Goal: Task Accomplishment & Management: Manage account settings

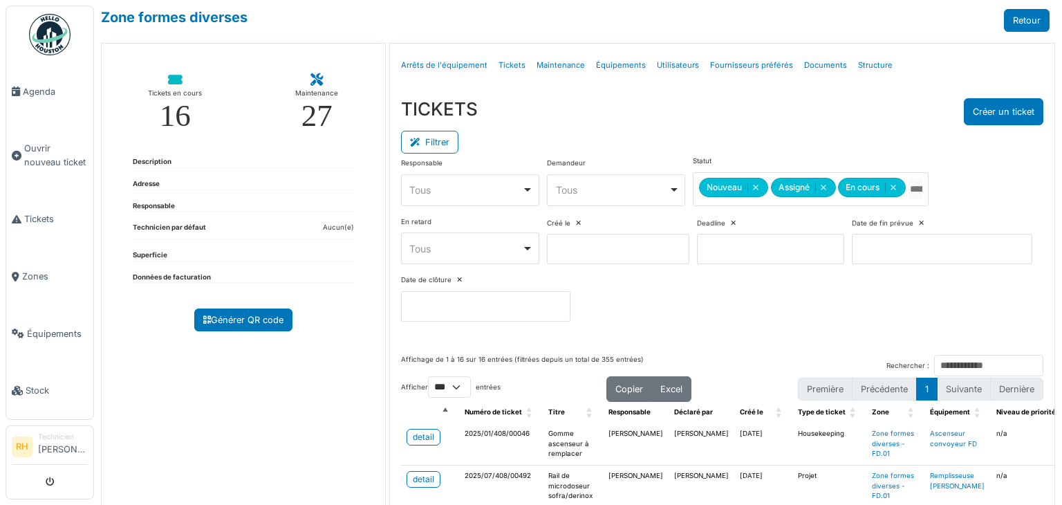
select select "***"
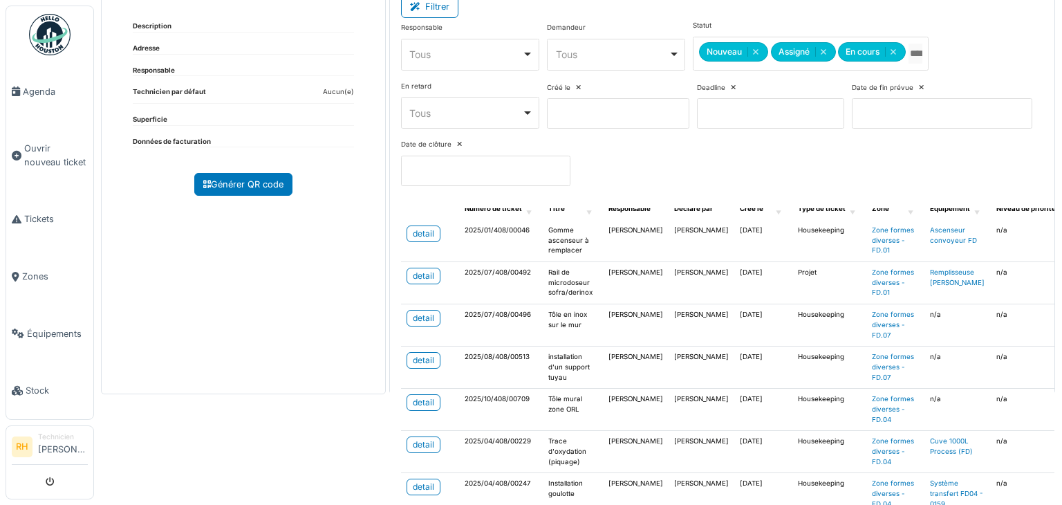
scroll to position [138, 0]
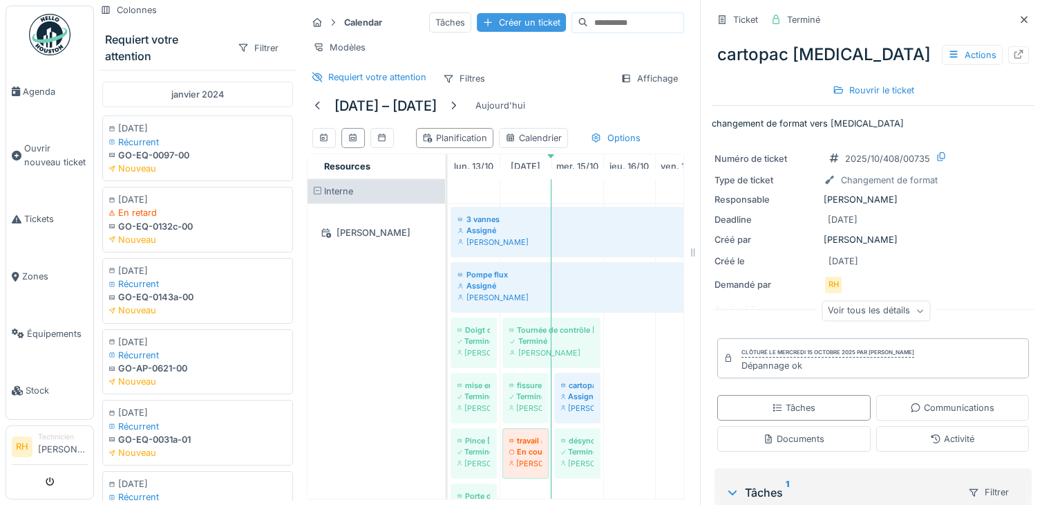
click at [491, 31] on div "Créer un ticket" at bounding box center [521, 22] width 89 height 19
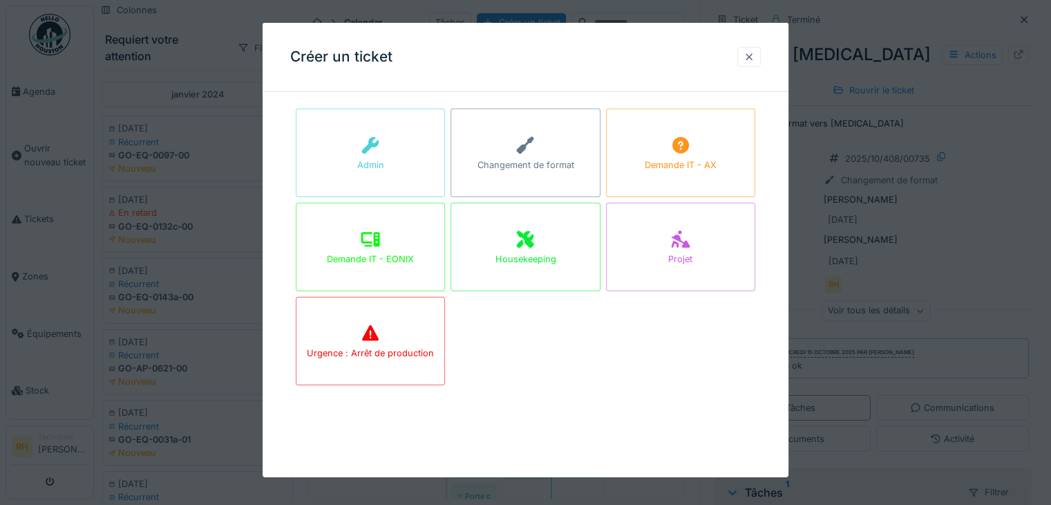
click at [755, 61] on div at bounding box center [749, 56] width 11 height 13
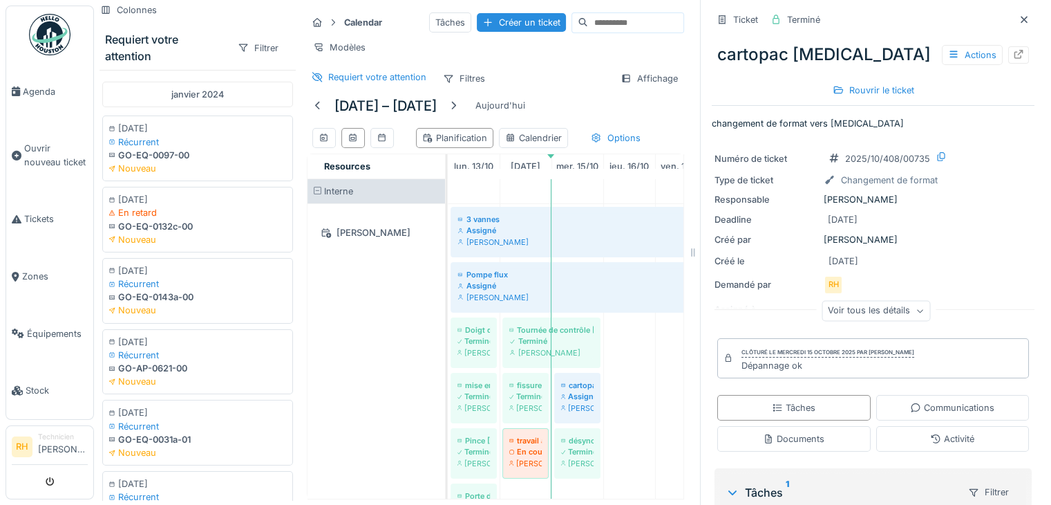
click at [418, 330] on div "[PERSON_NAME]" at bounding box center [377, 428] width 138 height 449
click at [384, 349] on div "[PERSON_NAME]" at bounding box center [377, 428] width 138 height 449
click at [423, 398] on div "[PERSON_NAME]" at bounding box center [377, 428] width 138 height 449
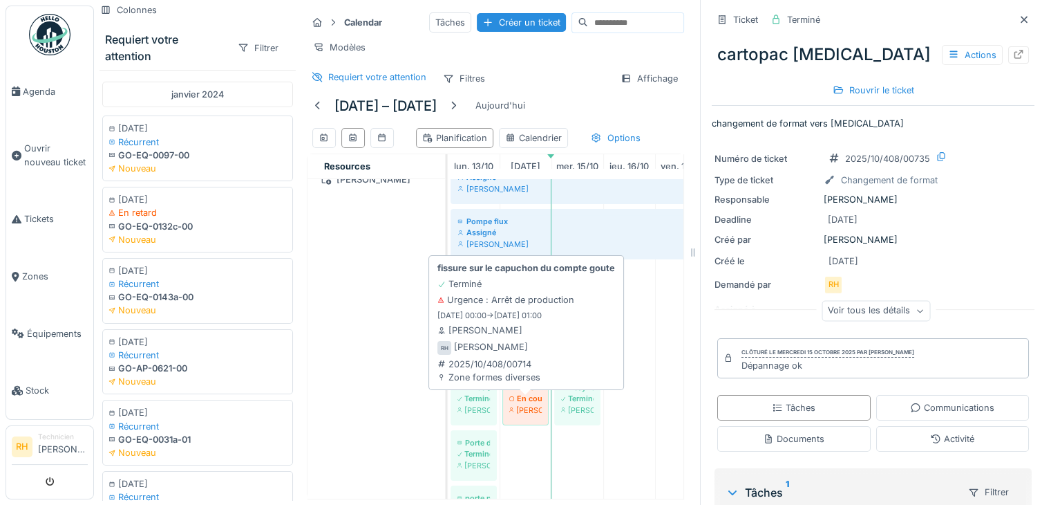
scroll to position [138, 0]
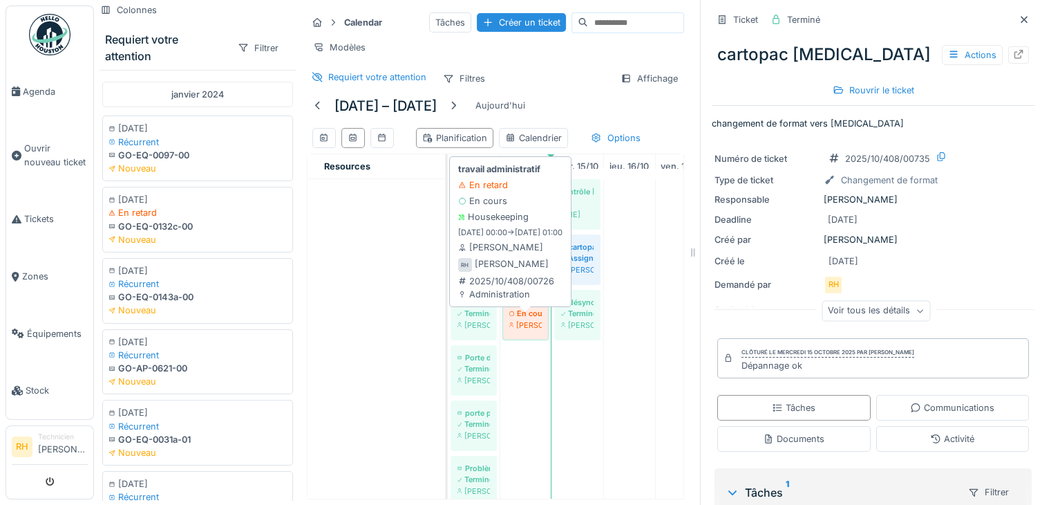
click at [516, 319] on div "En cours" at bounding box center [525, 313] width 32 height 11
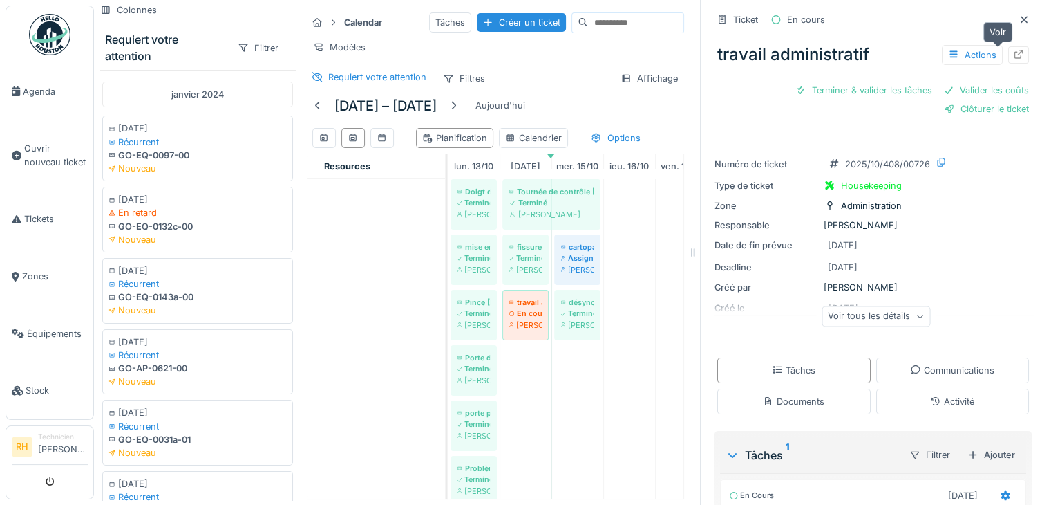
click at [1015, 50] on icon at bounding box center [1019, 54] width 9 height 9
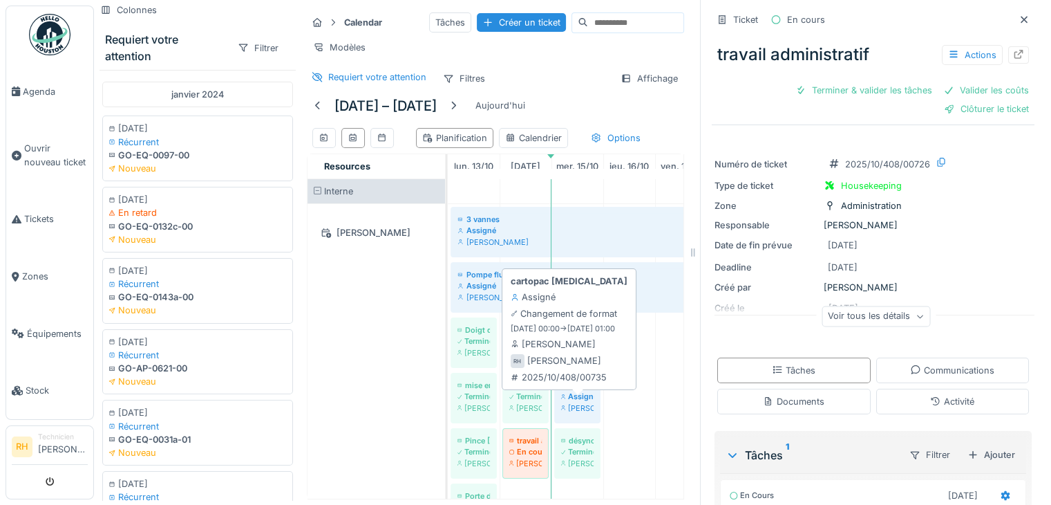
click at [572, 413] on div "[PERSON_NAME]" at bounding box center [577, 407] width 32 height 11
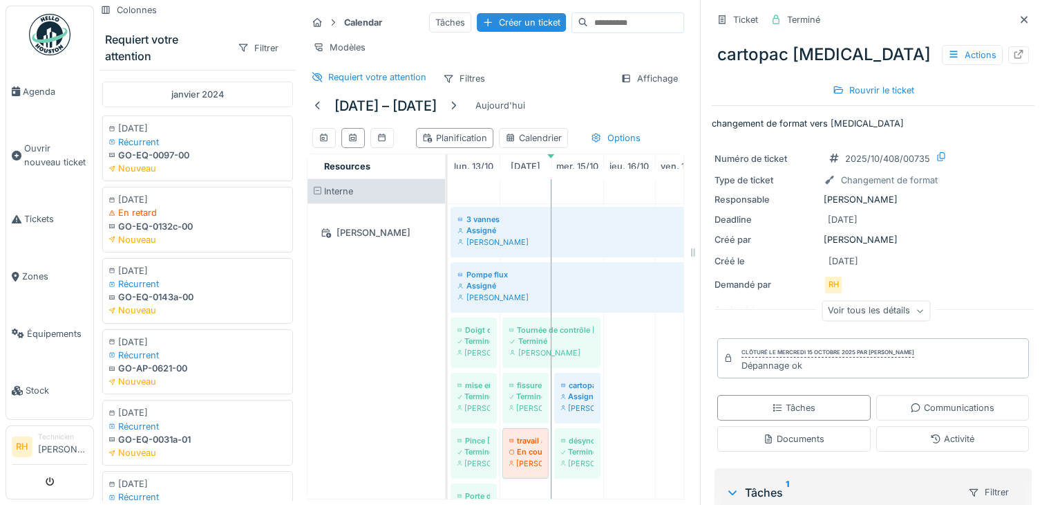
click at [382, 346] on div "[PERSON_NAME]" at bounding box center [377, 428] width 138 height 449
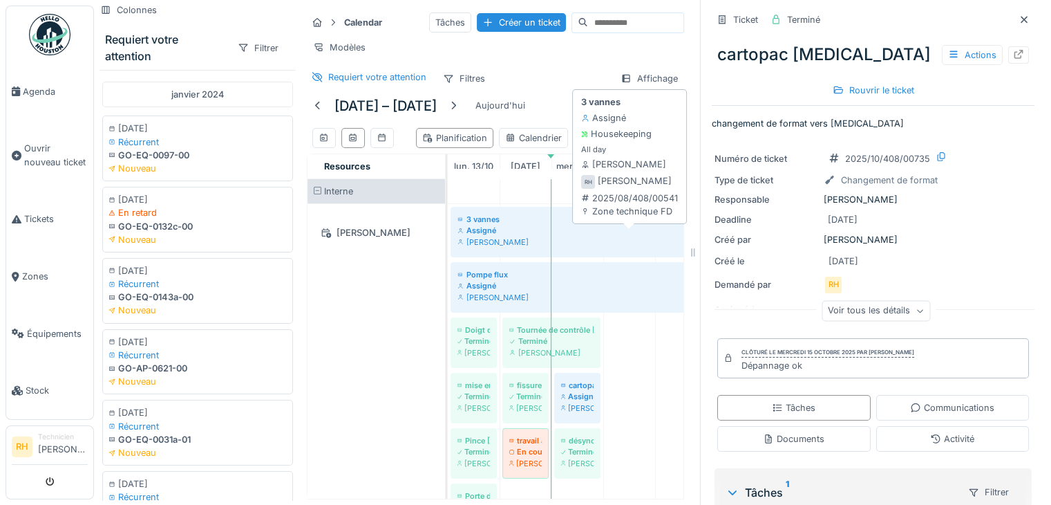
click at [523, 219] on div "3 vannes Assigné Renaud Horent" at bounding box center [629, 230] width 350 height 41
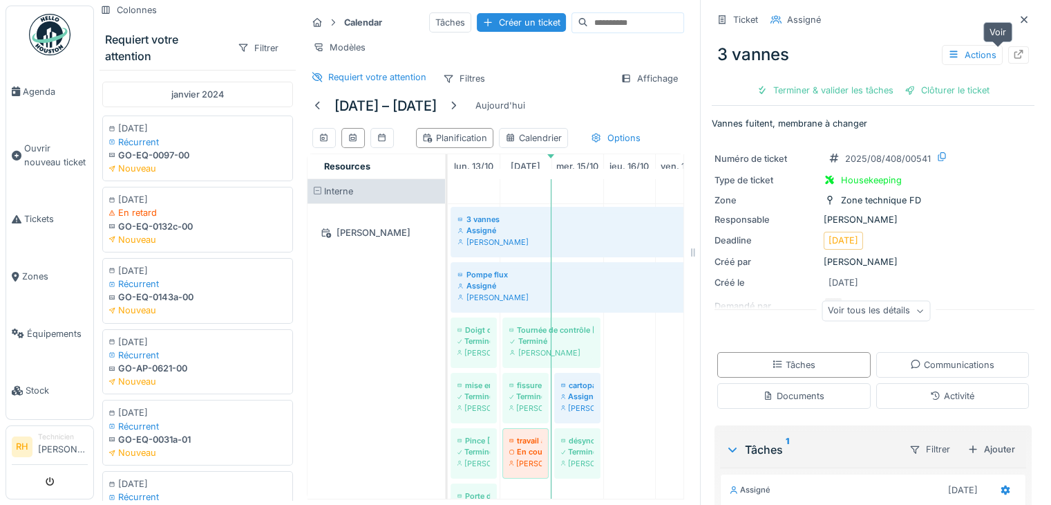
click at [1013, 50] on icon at bounding box center [1018, 54] width 11 height 9
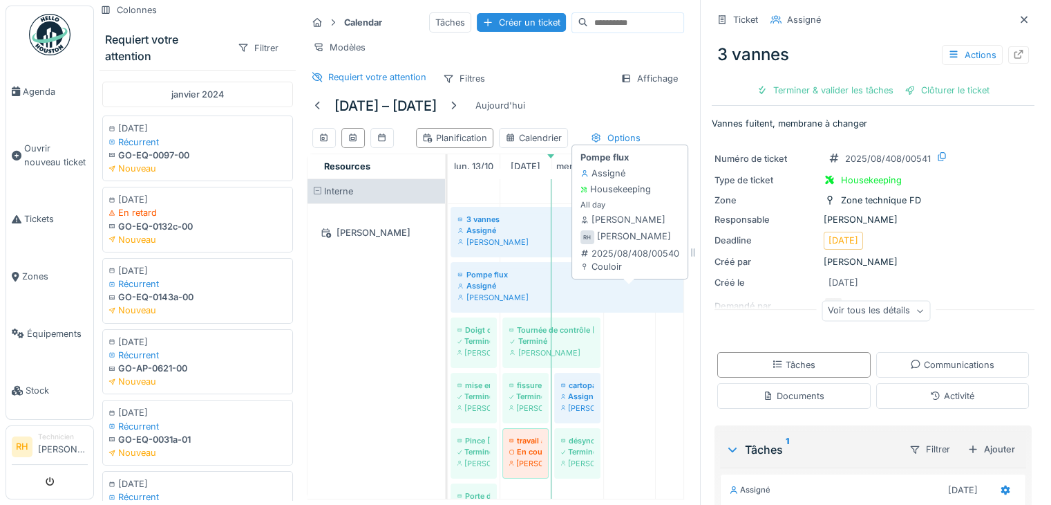
click at [471, 299] on div "[PERSON_NAME]" at bounding box center [630, 297] width 344 height 11
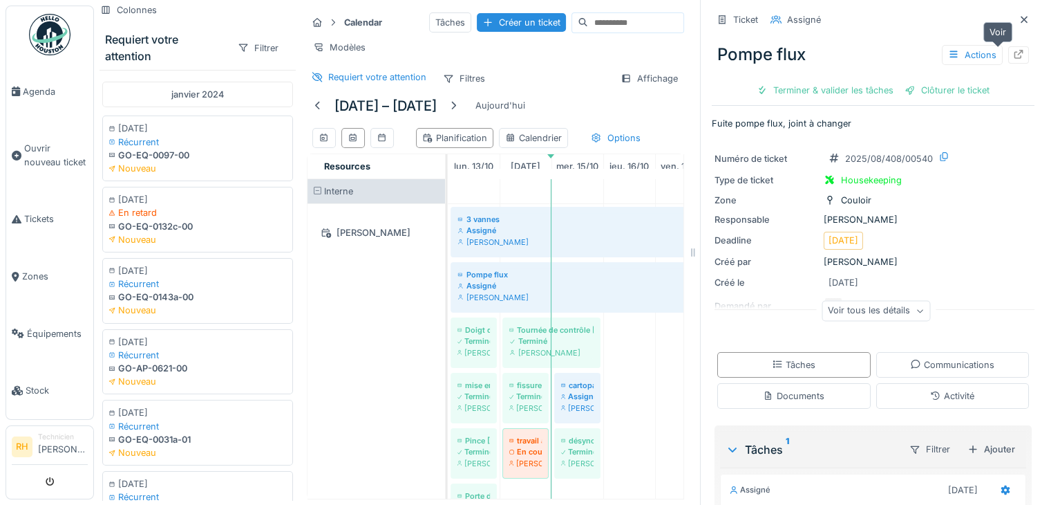
click at [1008, 46] on div at bounding box center [1018, 54] width 21 height 17
click at [38, 259] on link "Zones" at bounding box center [49, 275] width 87 height 57
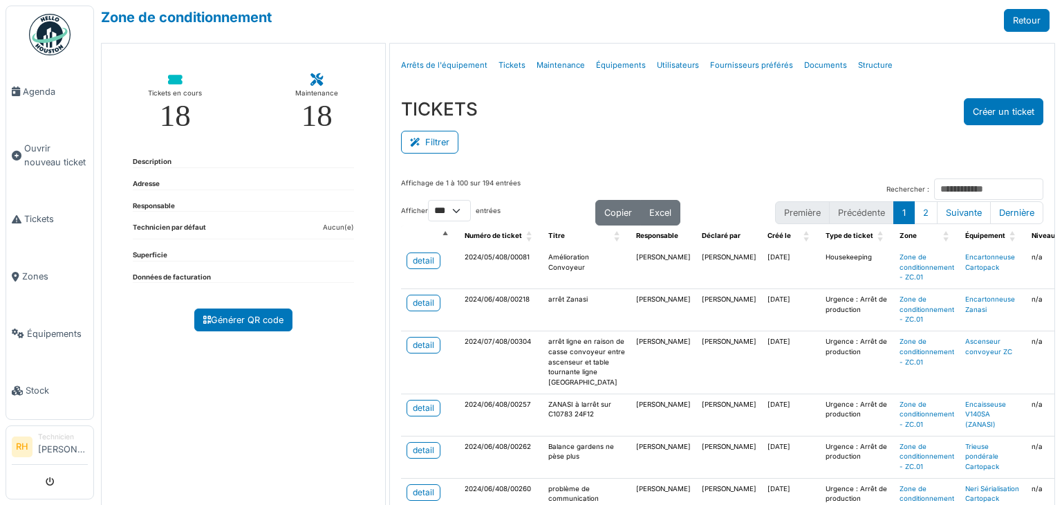
select select "***"
click at [440, 139] on button "Filtrer" at bounding box center [429, 142] width 57 height 23
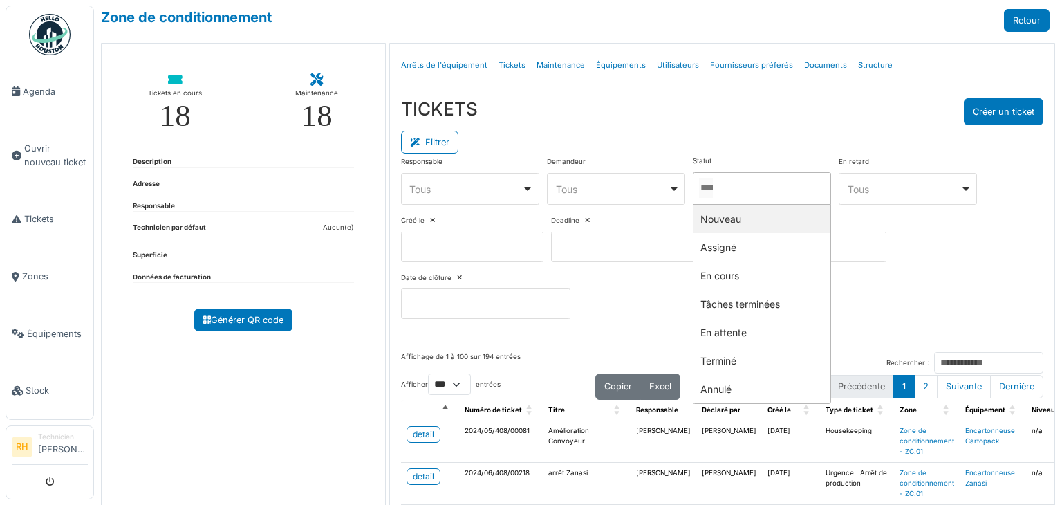
click at [713, 179] on input "Tous" at bounding box center [706, 188] width 14 height 20
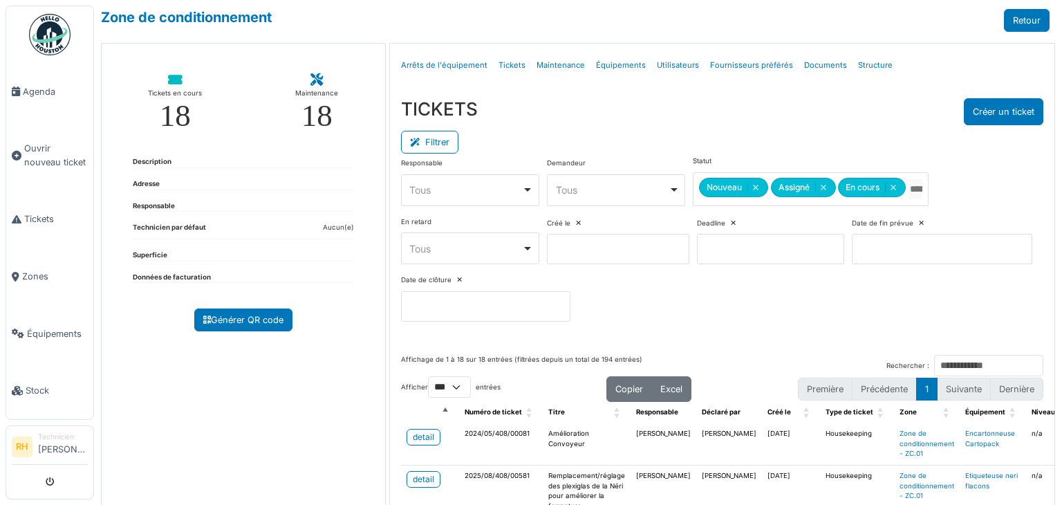
click at [722, 126] on div "Filtrer" at bounding box center [722, 140] width 642 height 31
click at [504, 131] on div "Filtrer" at bounding box center [722, 140] width 642 height 31
click at [583, 117] on div "TICKETS Créer un ticket" at bounding box center [722, 111] width 642 height 27
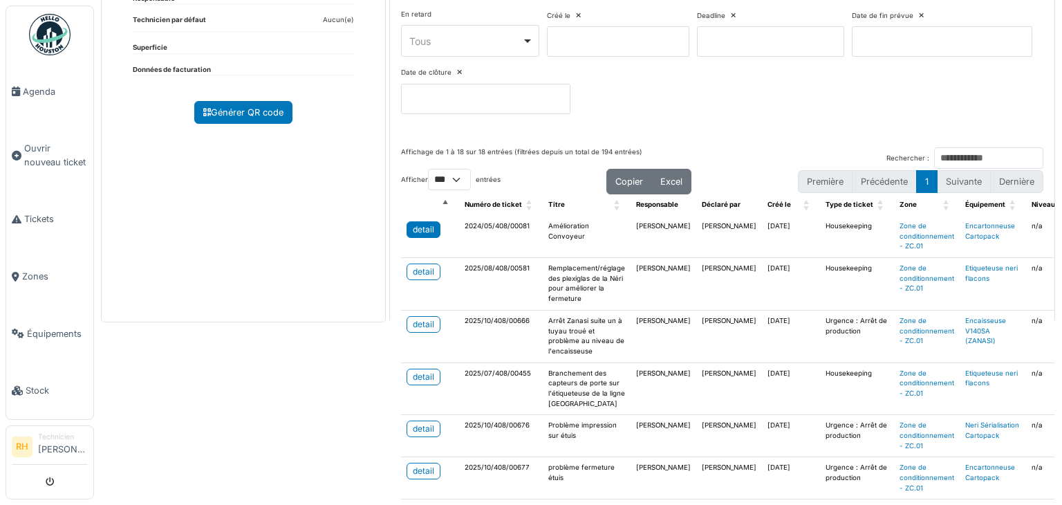
click at [431, 229] on link "detail" at bounding box center [423, 229] width 34 height 17
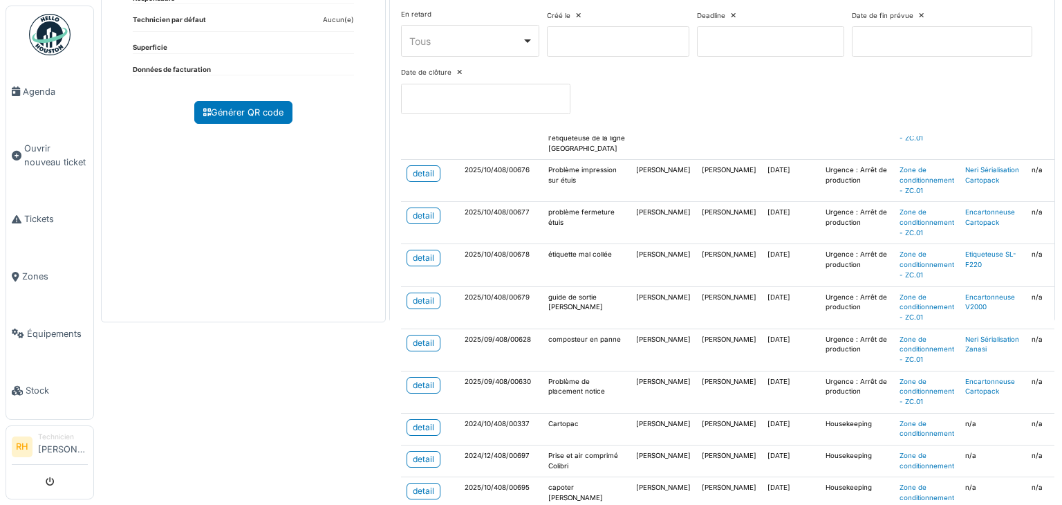
scroll to position [276, 0]
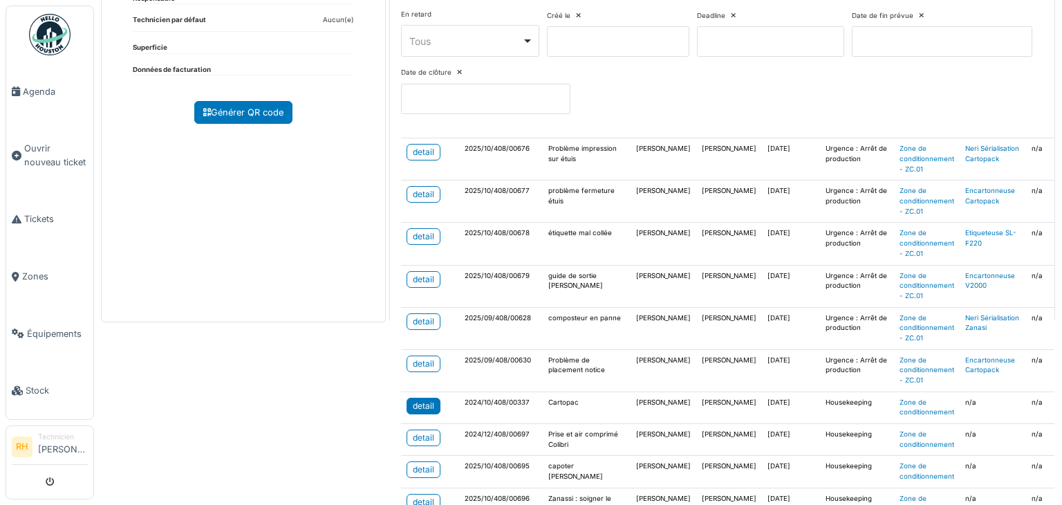
click at [424, 399] on div "detail" at bounding box center [423, 405] width 21 height 12
click at [362, 332] on div "Zone de conditionnement Retour Tickets en cours 18 Maintenance 18 Description A…" at bounding box center [578, 252] width 968 height 505
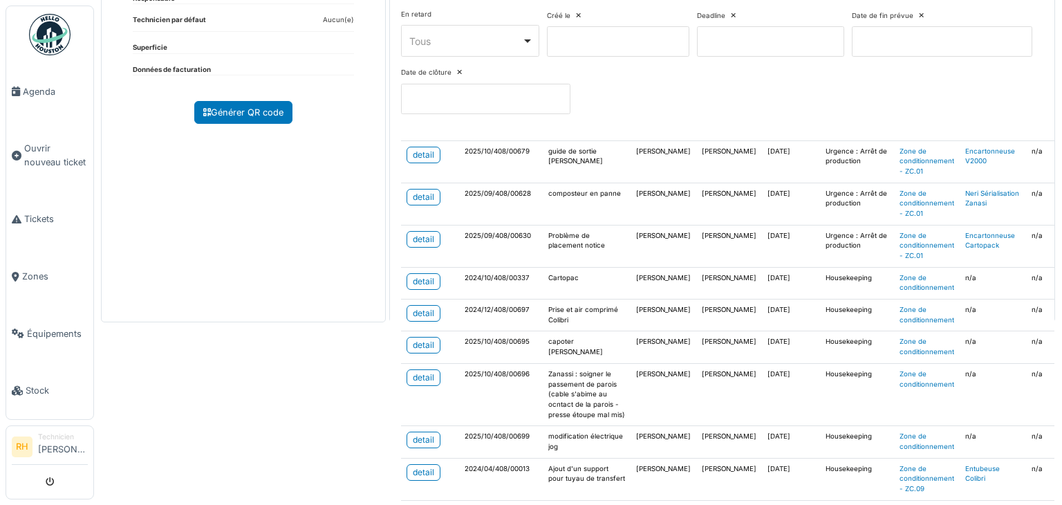
scroll to position [418, 0]
click at [431, 369] on link "detail" at bounding box center [423, 377] width 34 height 17
drag, startPoint x: 328, startPoint y: 424, endPoint x: 301, endPoint y: 387, distance: 45.9
click at [328, 421] on div "Zone de conditionnement Retour Tickets en cours 18 Maintenance 18 Description A…" at bounding box center [578, 252] width 968 height 505
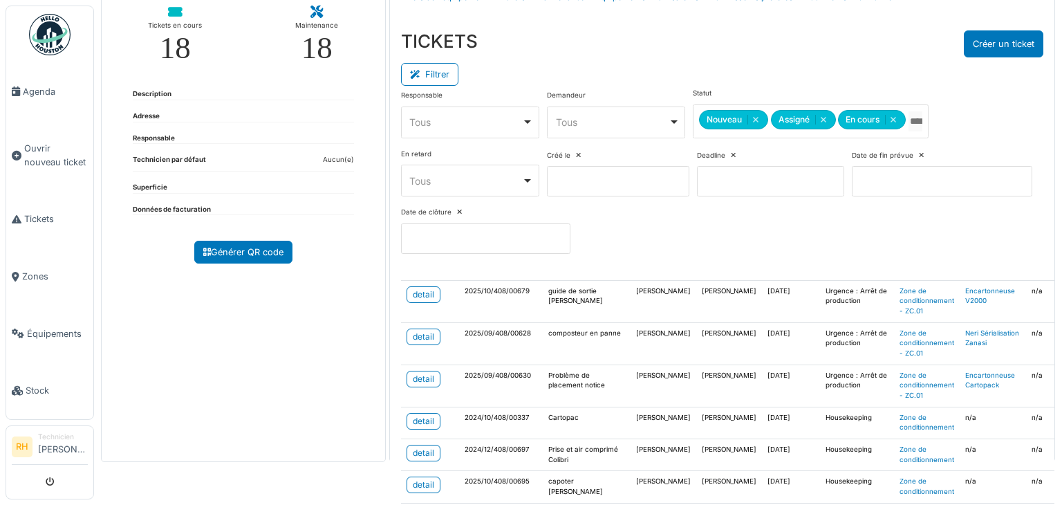
scroll to position [0, 0]
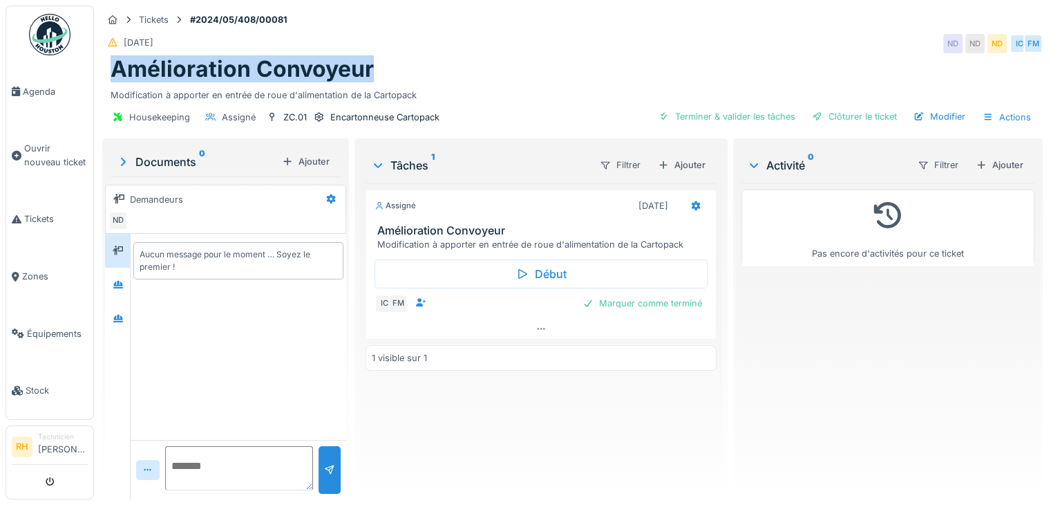
drag, startPoint x: 583, startPoint y: 59, endPoint x: 601, endPoint y: 48, distance: 20.7
click at [601, 50] on div "Tickets #2024/05/408/00081 10/05/2024 ND ND ND IC FM Amélioration Convoyeur Mod…" at bounding box center [573, 71] width 946 height 130
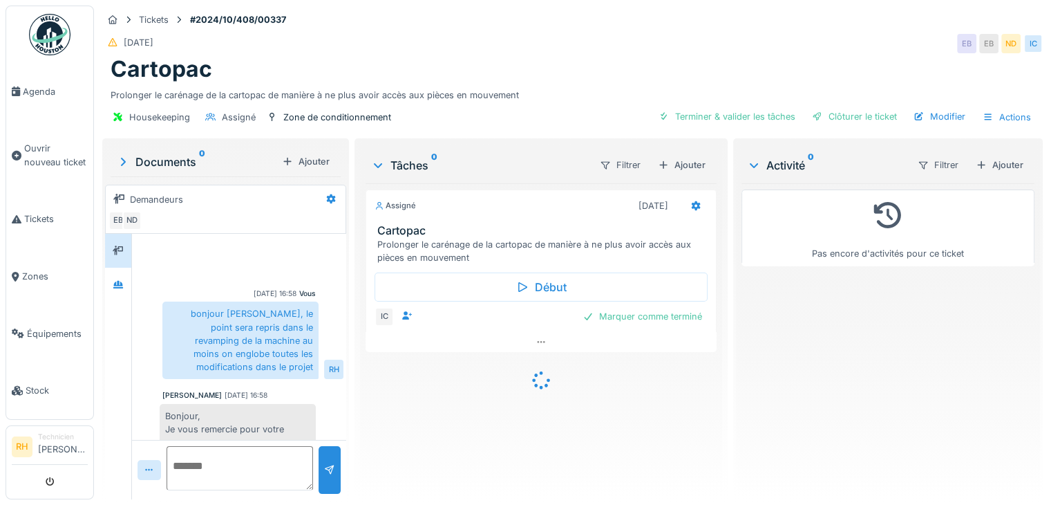
scroll to position [152, 0]
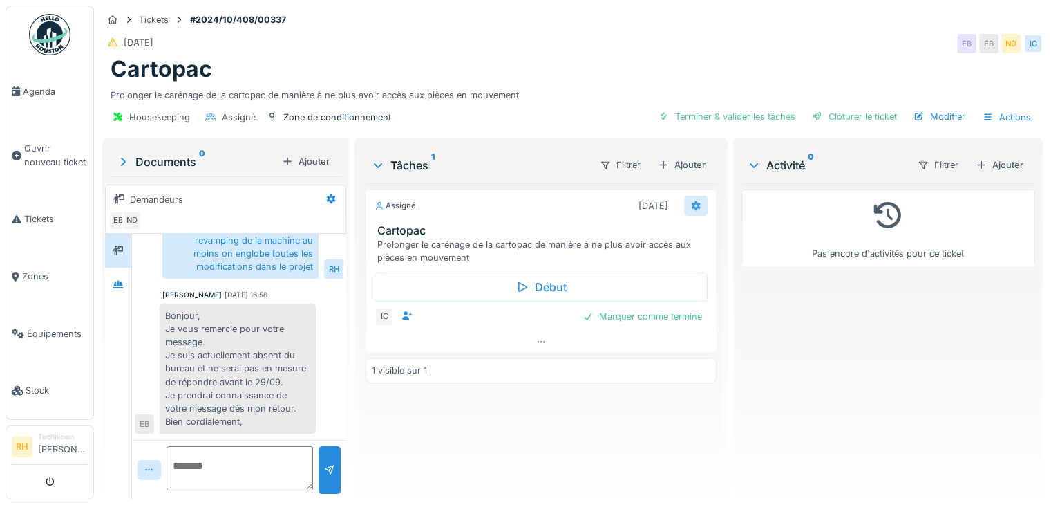
click at [684, 209] on div at bounding box center [695, 206] width 23 height 20
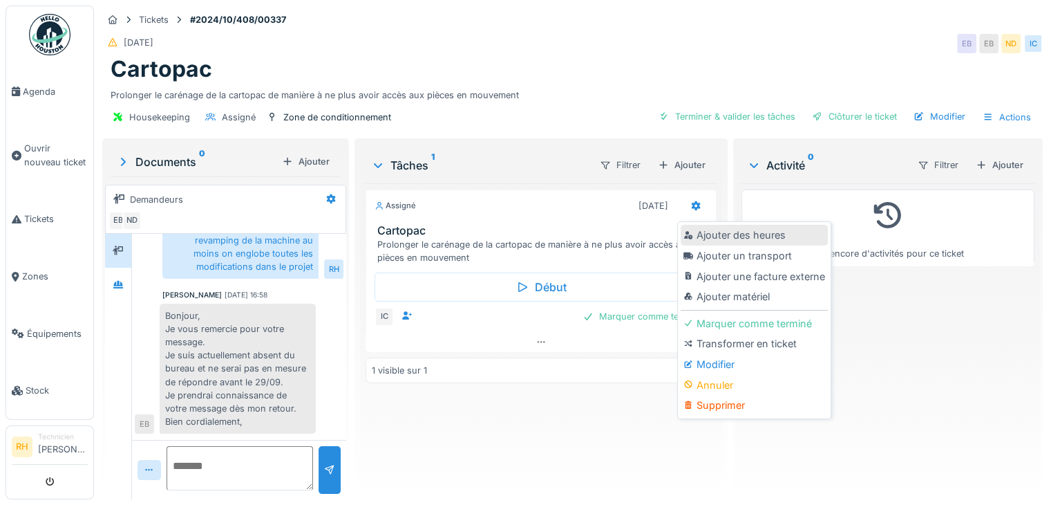
click at [697, 238] on div "Ajouter des heures" at bounding box center [754, 235] width 147 height 21
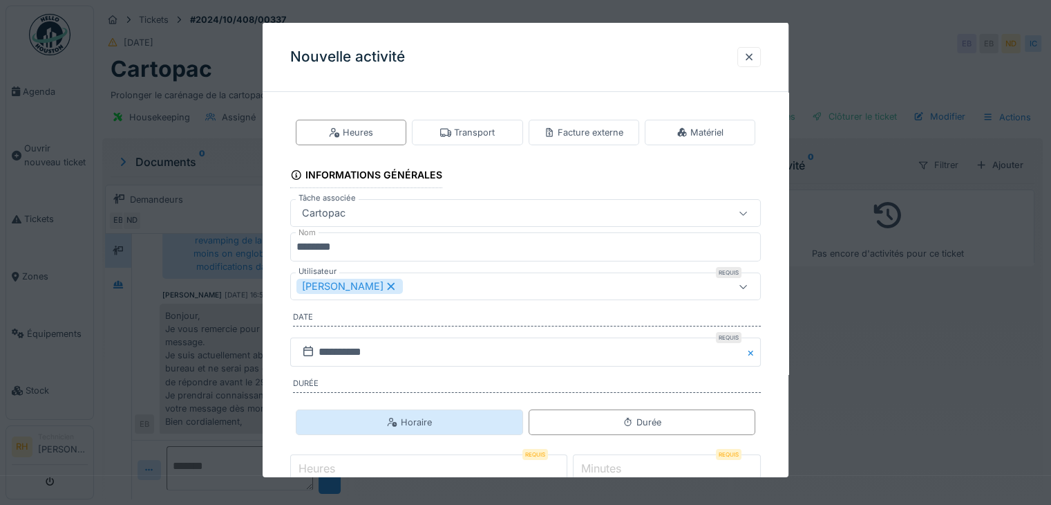
scroll to position [69, 0]
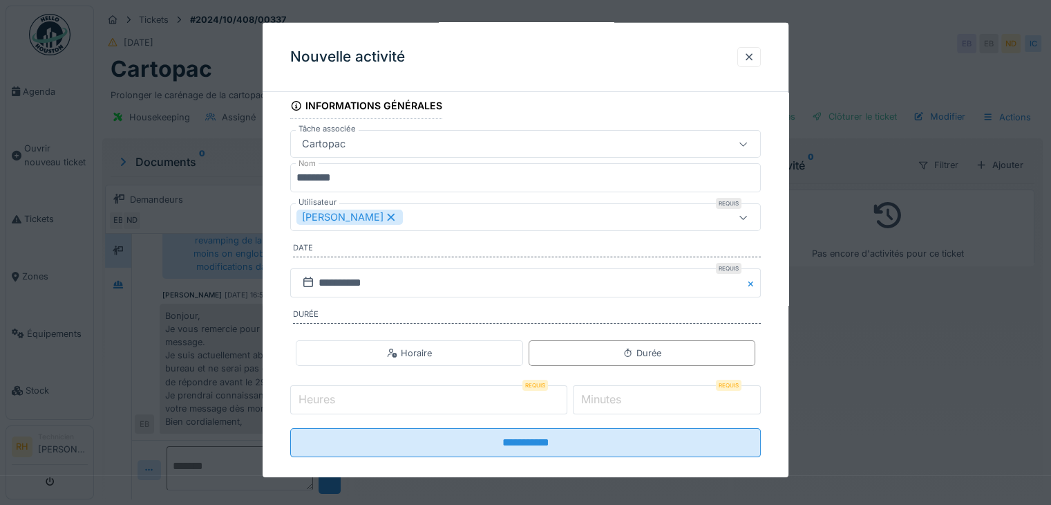
click at [453, 398] on input "Heures" at bounding box center [428, 399] width 277 height 29
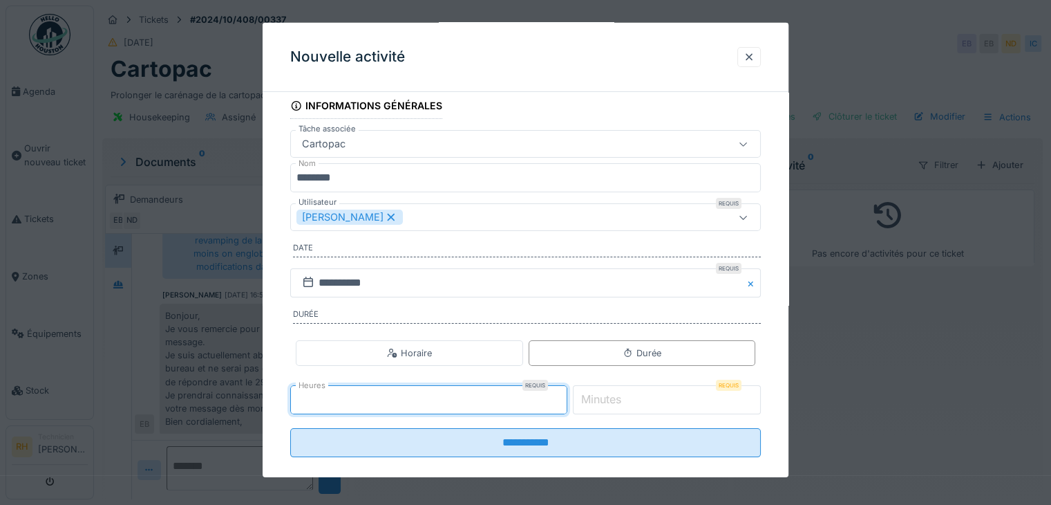
type input "*"
click at [621, 399] on label "Minutes" at bounding box center [602, 399] width 46 height 17
click at [621, 399] on input "*" at bounding box center [667, 399] width 188 height 29
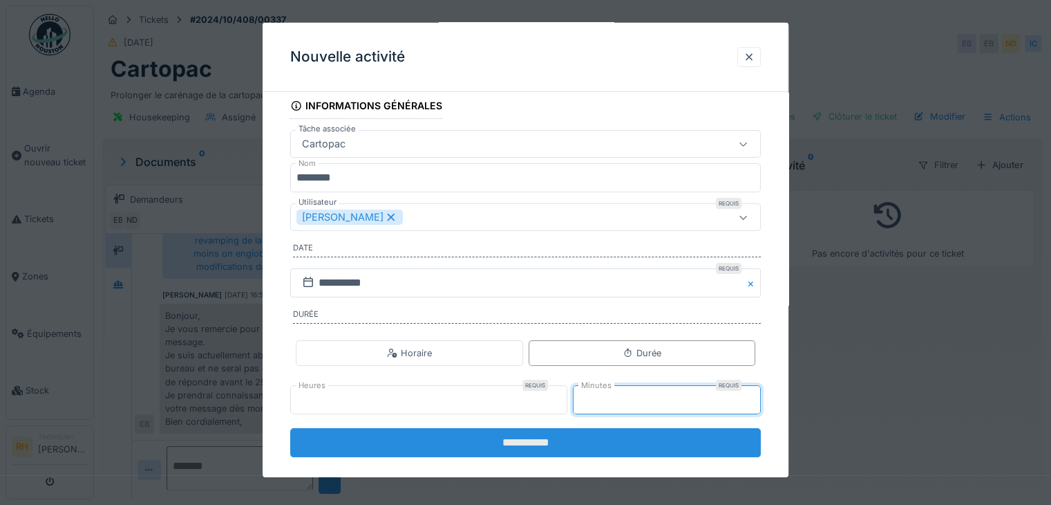
type input "**"
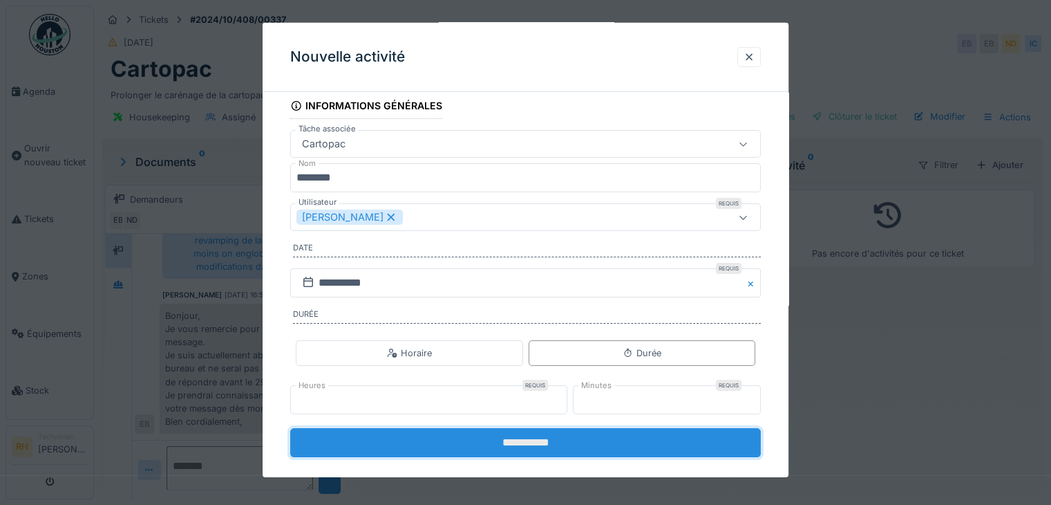
click at [554, 439] on input "**********" at bounding box center [525, 442] width 471 height 29
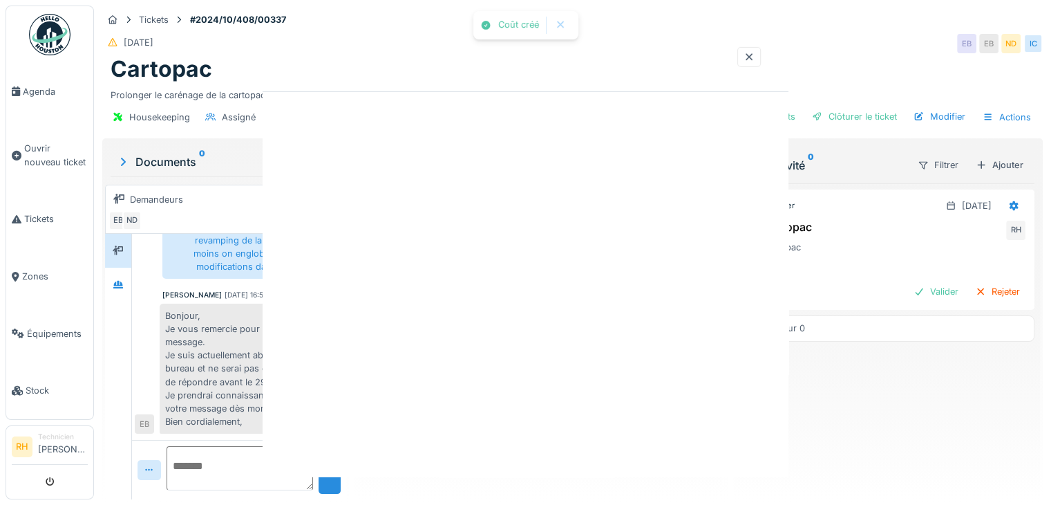
scroll to position [0, 0]
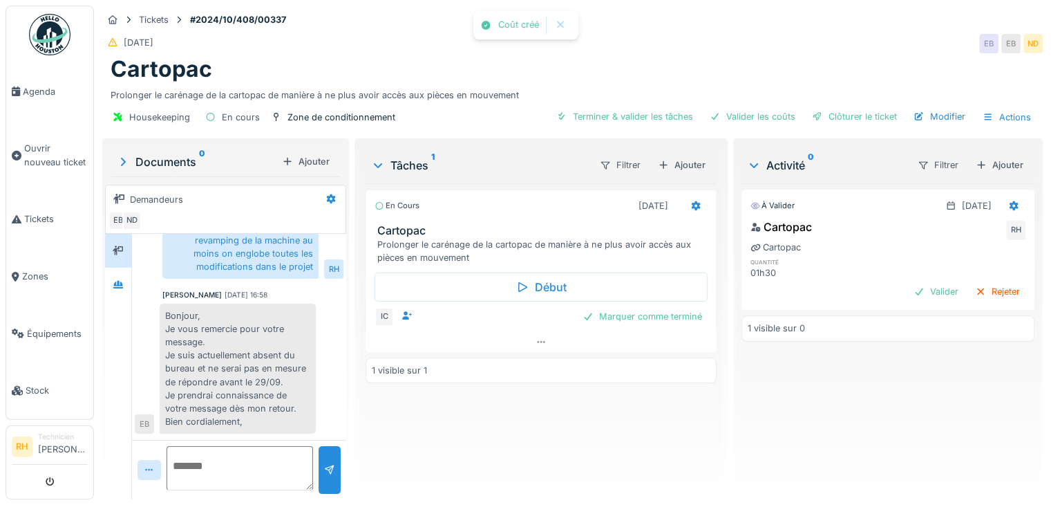
drag, startPoint x: 587, startPoint y: 451, endPoint x: 578, endPoint y: 443, distance: 12.7
click at [587, 449] on div "En cours 31/08/2024 Cartopac Prolonger le carénage de la cartopac de manière à …" at bounding box center [541, 335] width 351 height 305
drag, startPoint x: 661, startPoint y: 319, endPoint x: 647, endPoint y: 326, distance: 15.5
click at [655, 321] on div "Marquer comme terminé" at bounding box center [642, 316] width 131 height 19
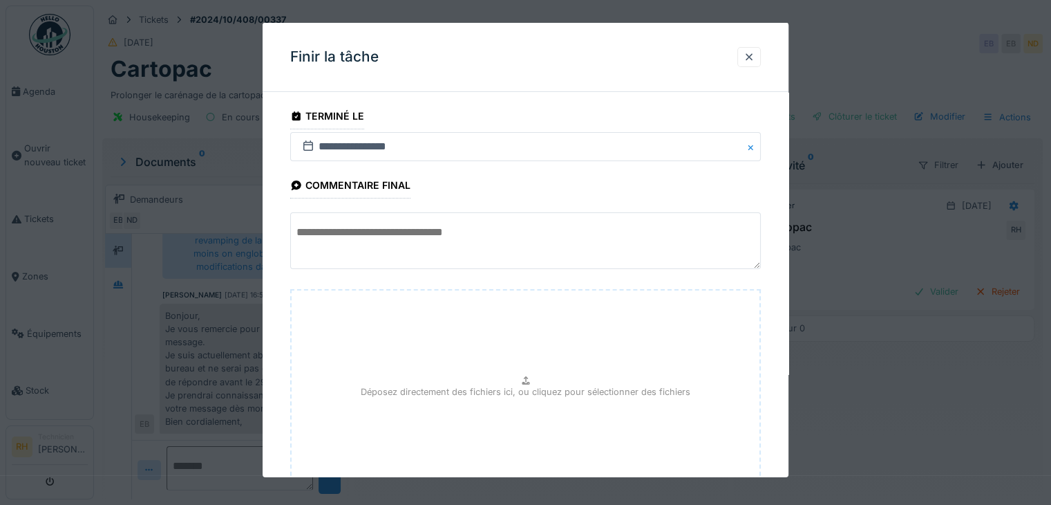
click at [431, 256] on textarea at bounding box center [525, 240] width 471 height 57
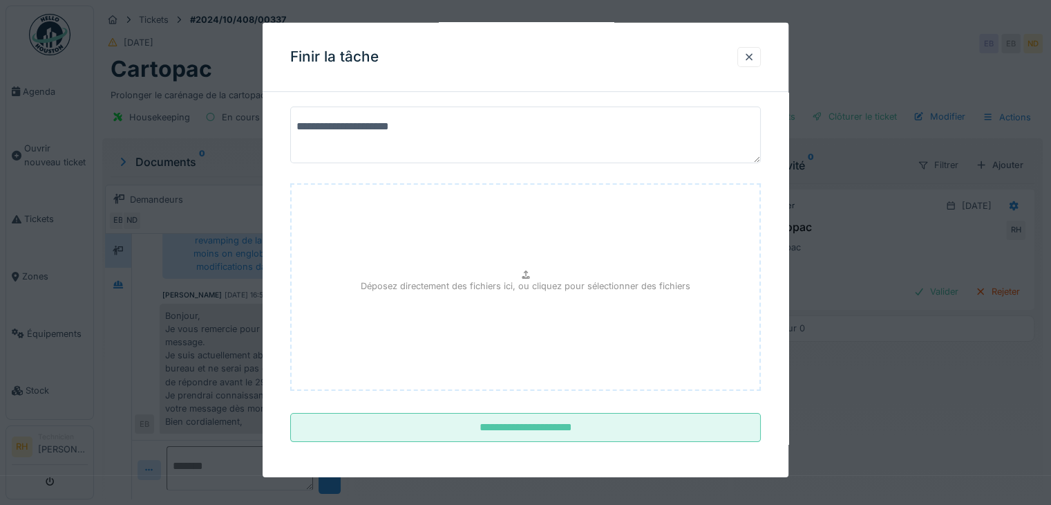
scroll to position [108, 0]
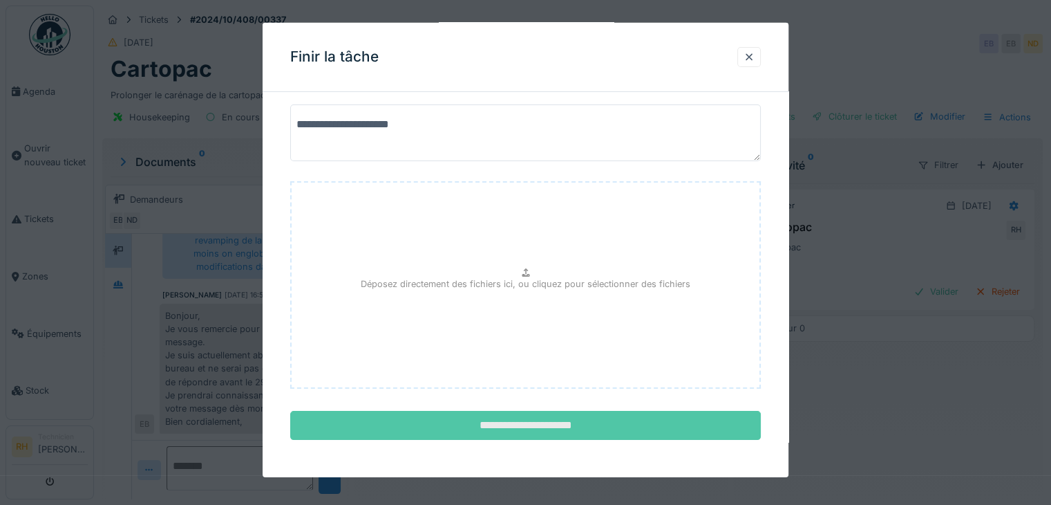
type textarea "**********"
click at [500, 432] on input "**********" at bounding box center [525, 425] width 471 height 29
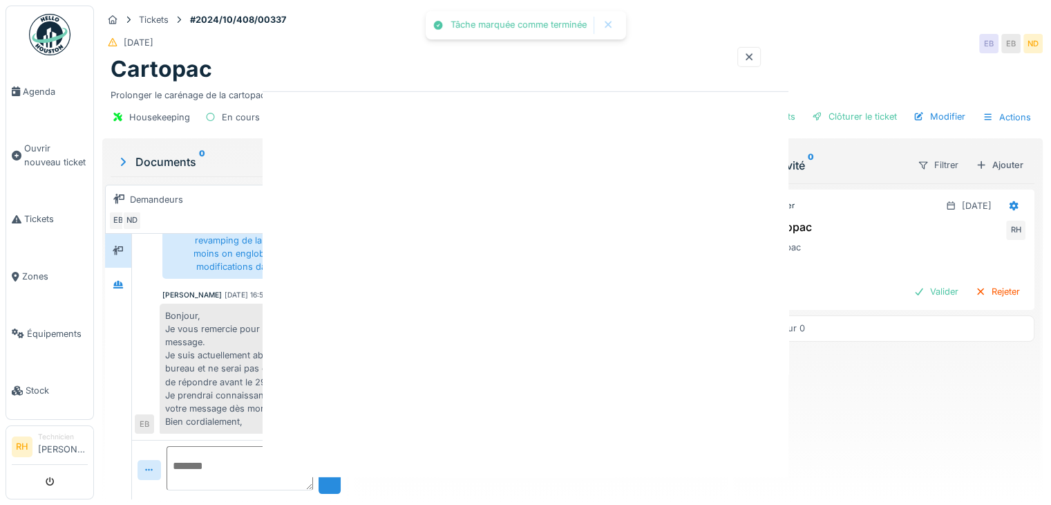
scroll to position [0, 0]
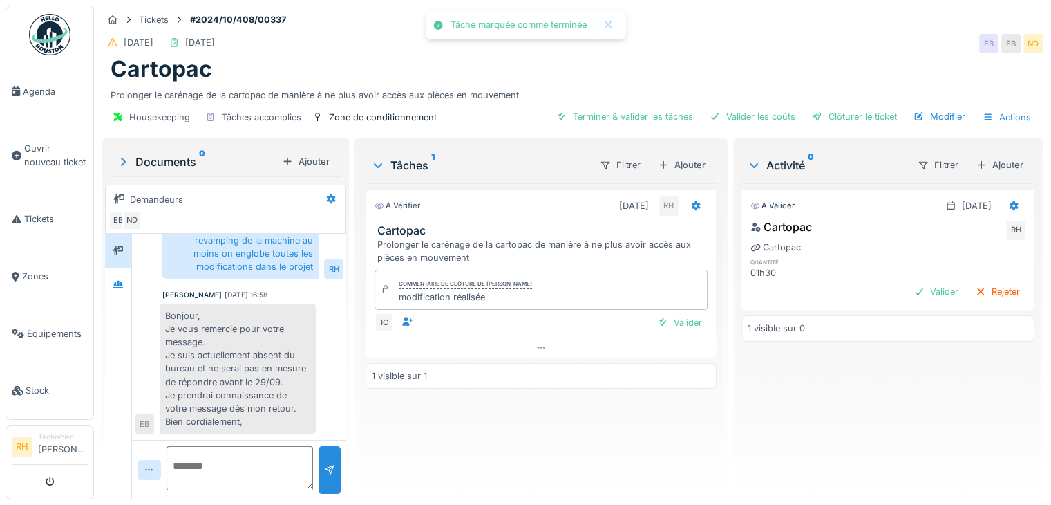
click at [479, 434] on div "À vérifier 31/08/2024 RH Cartopac Prolonger le carénage de la cartopac de maniè…" at bounding box center [541, 335] width 351 height 305
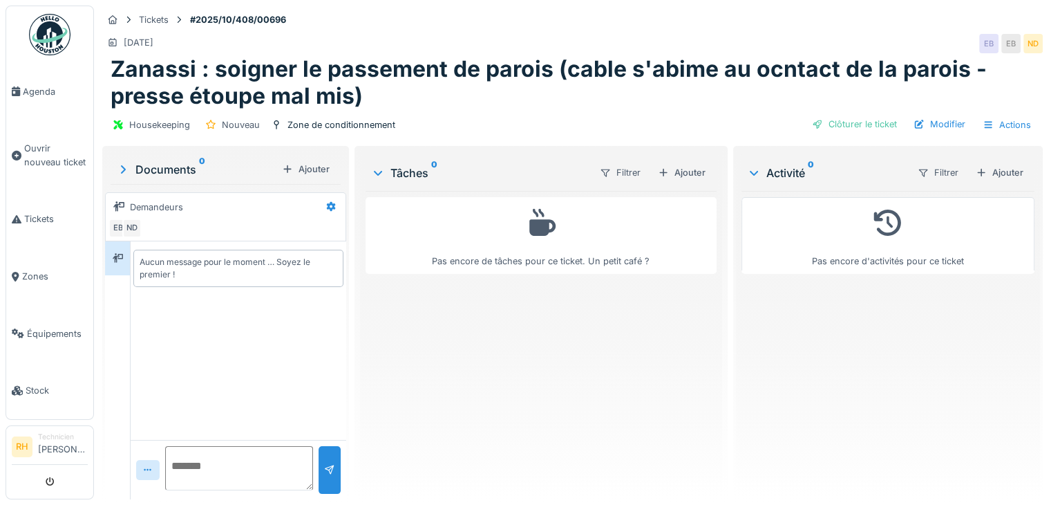
click at [570, 100] on h1 "Zanassi : soigner le passement de parois (cable s'abime au ocntact de la parois…" at bounding box center [573, 82] width 924 height 53
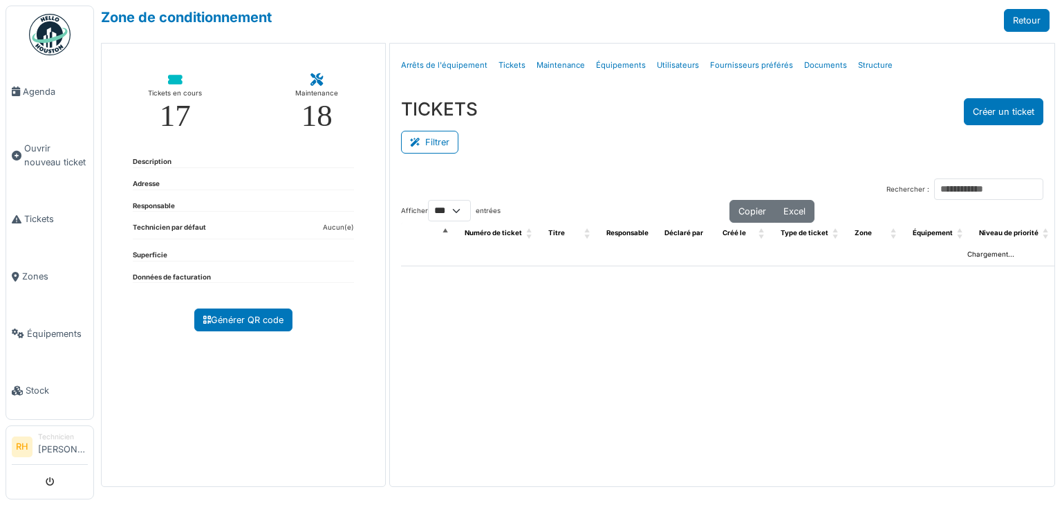
select select "***"
click at [417, 143] on icon at bounding box center [417, 142] width 15 height 9
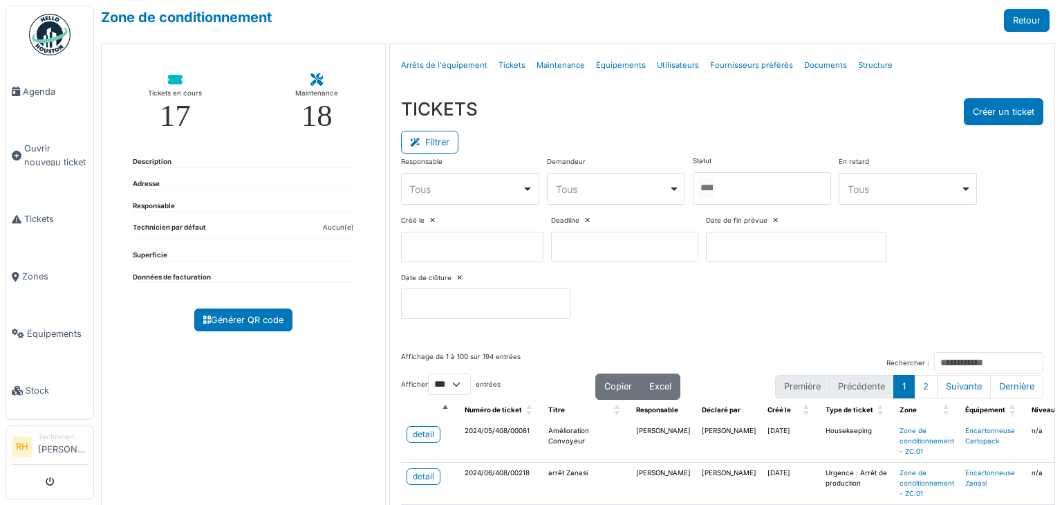
click at [802, 183] on div at bounding box center [762, 188] width 138 height 32
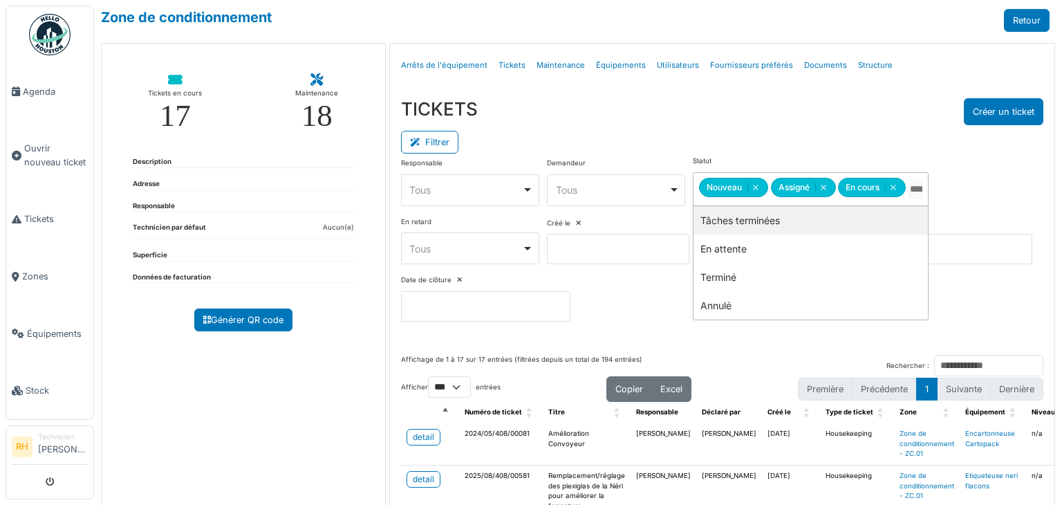
click at [750, 86] on div "Menu [GEOGRAPHIC_DATA] Arrêts de l'équipement Tickets Maintenance Équipements U…" at bounding box center [722, 286] width 666 height 487
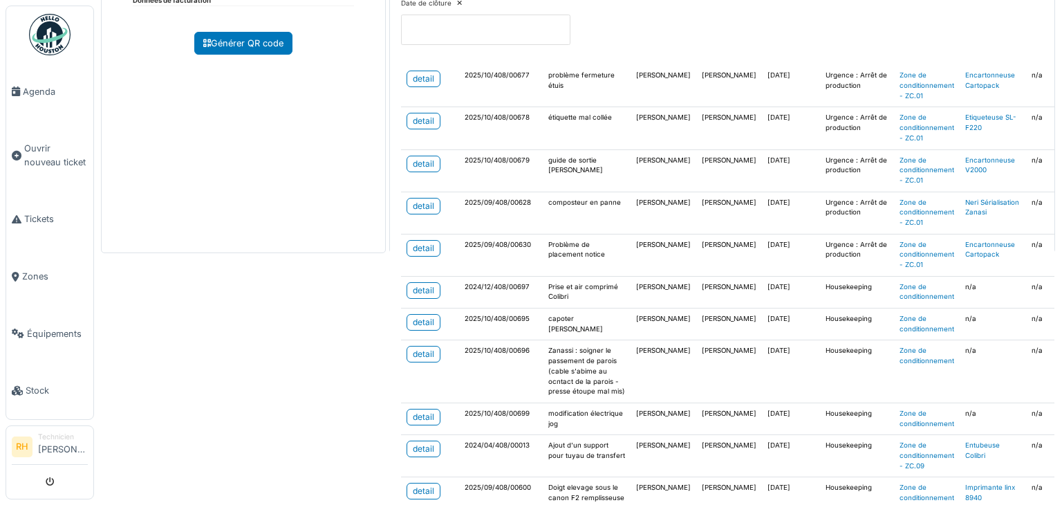
scroll to position [346, 0]
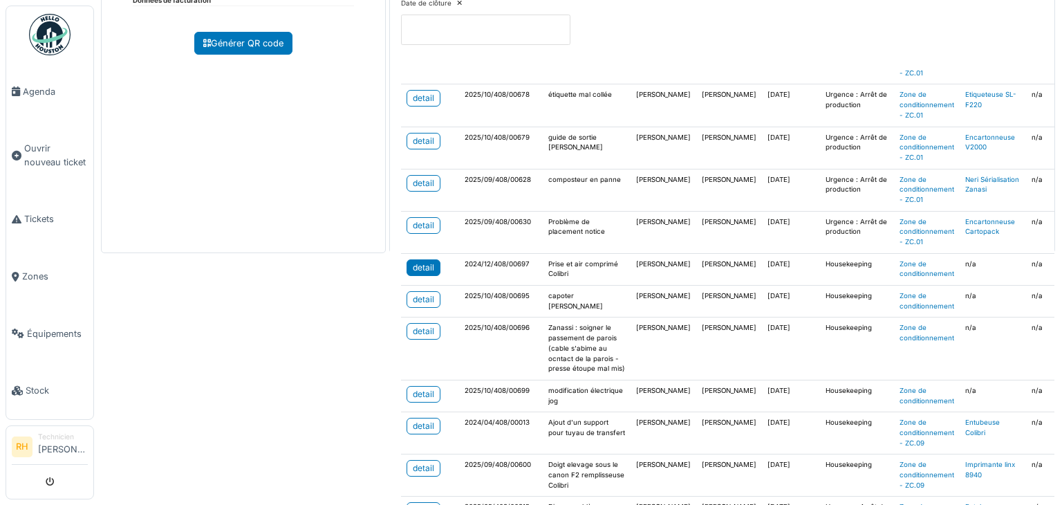
click at [420, 269] on div "detail" at bounding box center [423, 267] width 21 height 12
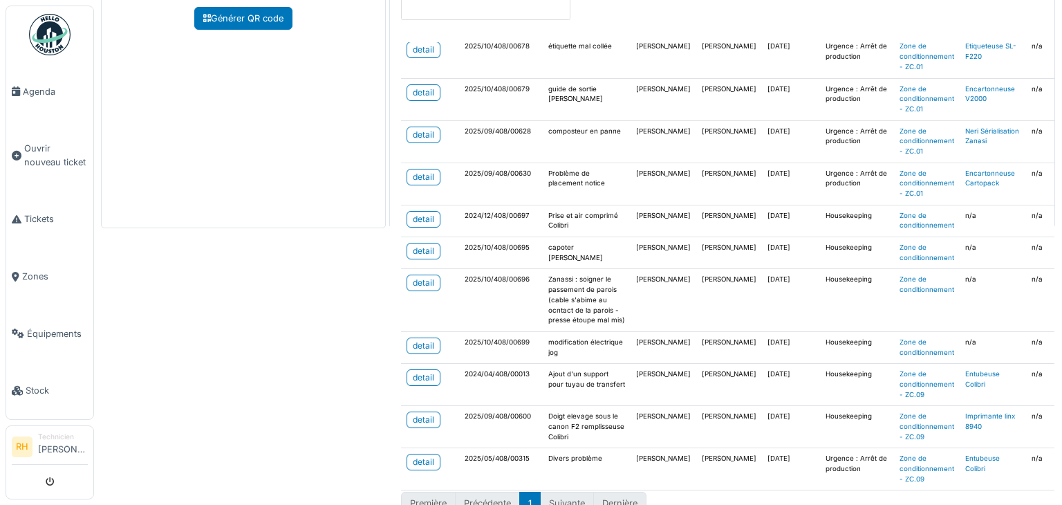
scroll to position [323, 0]
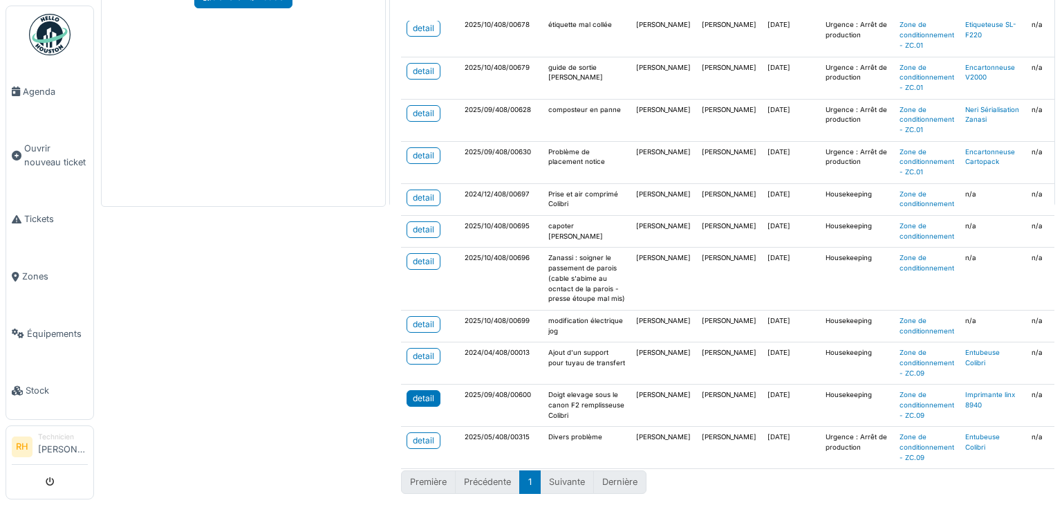
click at [420, 392] on div "detail" at bounding box center [423, 398] width 21 height 12
drag, startPoint x: 301, startPoint y: 458, endPoint x: 293, endPoint y: 460, distance: 8.7
click at [293, 460] on div "Zone de conditionnement Retour Tickets en cours 17 Maintenance 18 Description A…" at bounding box center [578, 252] width 968 height 505
click at [431, 390] on link "detail" at bounding box center [423, 398] width 34 height 17
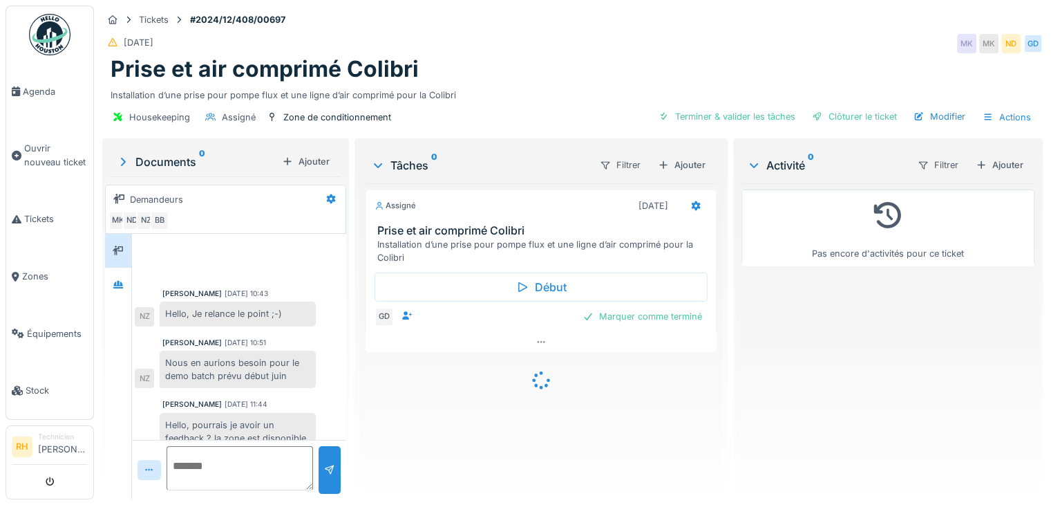
scroll to position [392, 0]
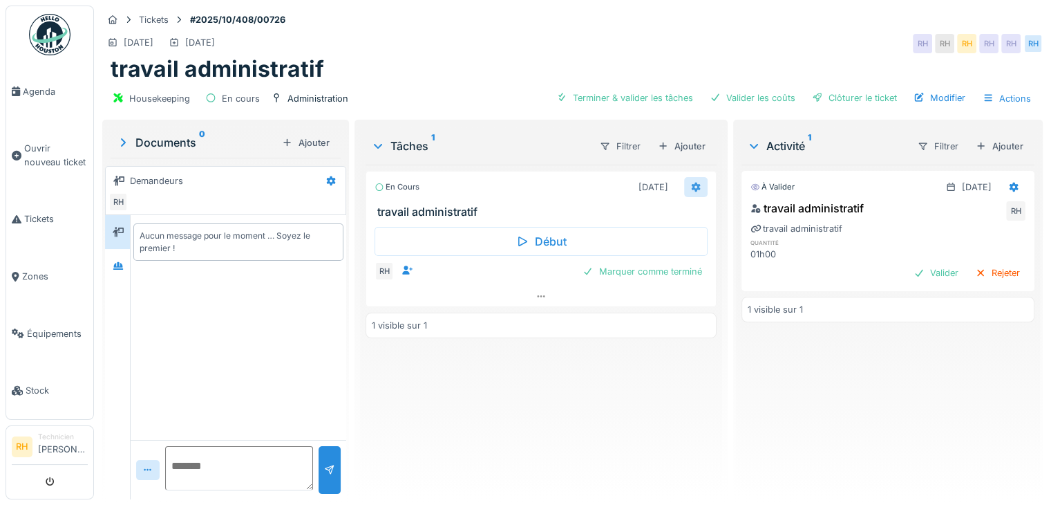
click at [684, 185] on div at bounding box center [695, 187] width 23 height 20
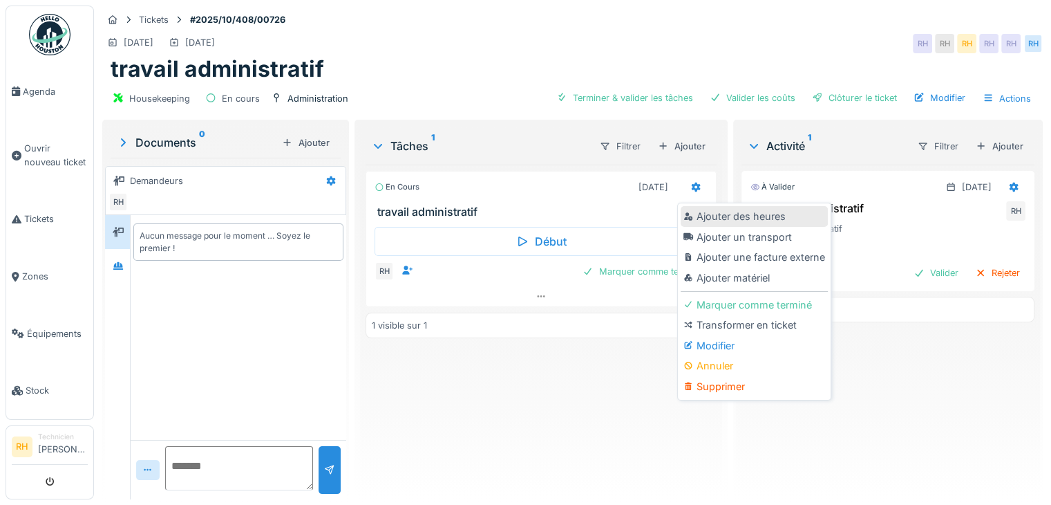
click at [758, 222] on div "Ajouter des heures" at bounding box center [754, 216] width 147 height 21
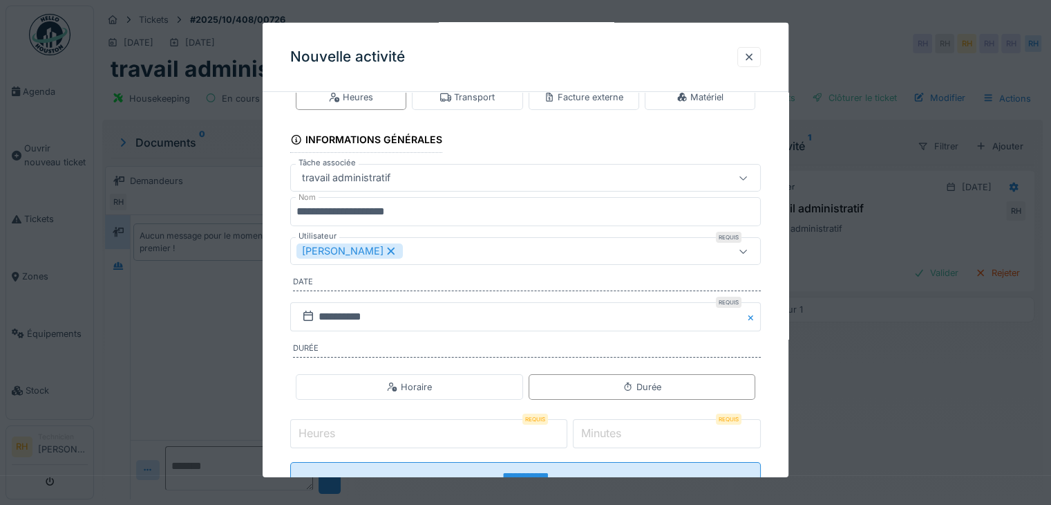
scroll to position [86, 0]
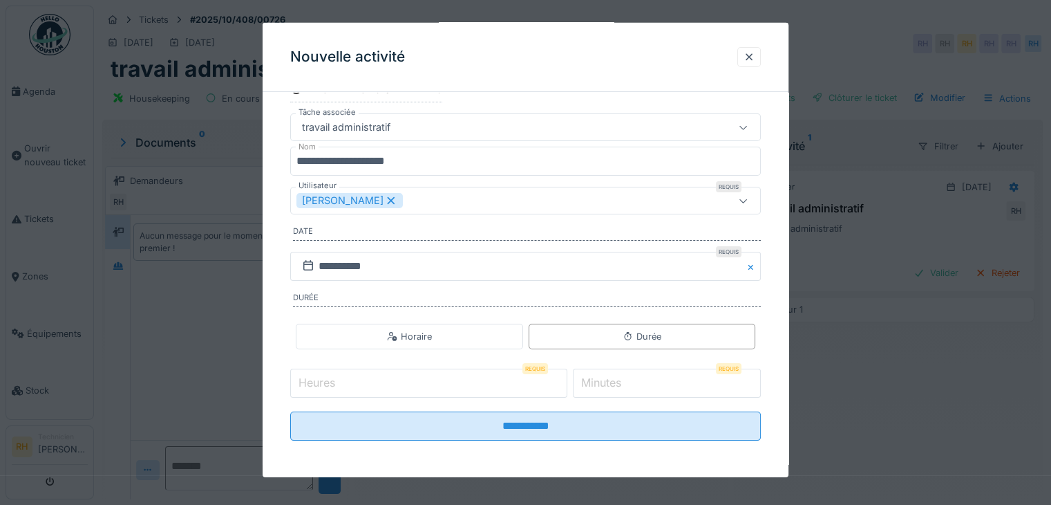
click at [603, 392] on input "*" at bounding box center [667, 382] width 188 height 29
type input "**"
click at [290, 411] on input "**********" at bounding box center [525, 425] width 471 height 29
click at [507, 388] on input "Heures" at bounding box center [428, 382] width 277 height 29
type input "*"
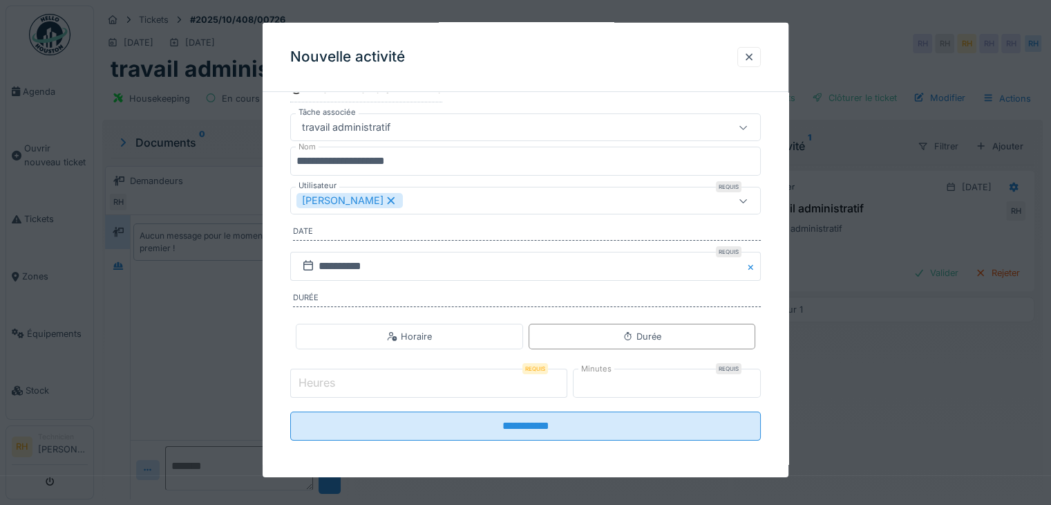
click at [290, 411] on input "**********" at bounding box center [525, 425] width 471 height 29
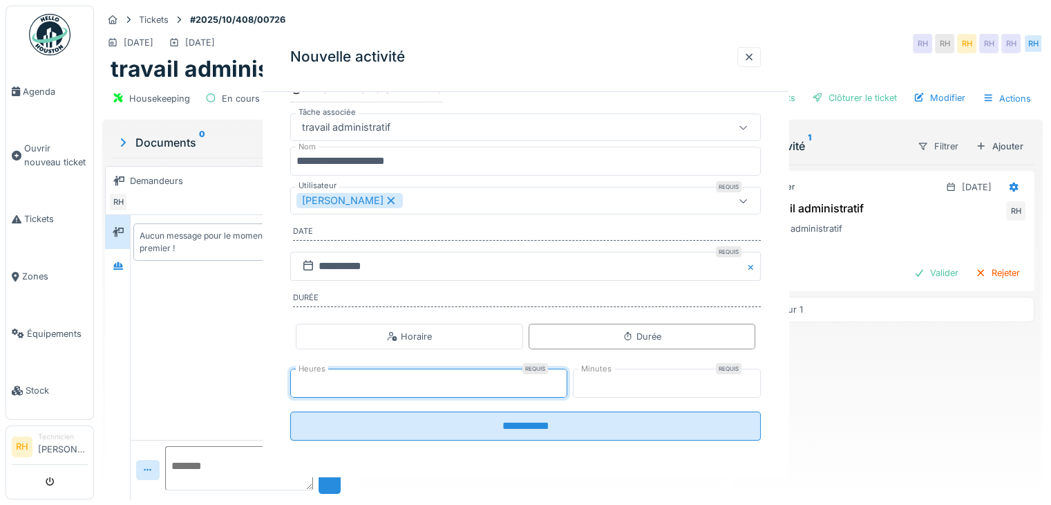
scroll to position [0, 0]
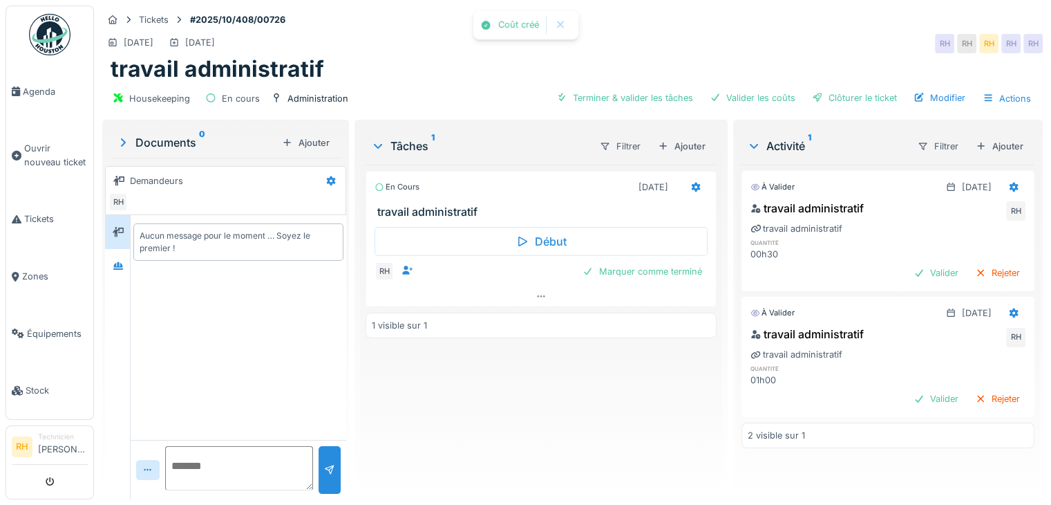
click at [614, 432] on div "En cours 14/10/2025 travail administratif Début RH Marquer comme terminé 1 visi…" at bounding box center [541, 325] width 351 height 323
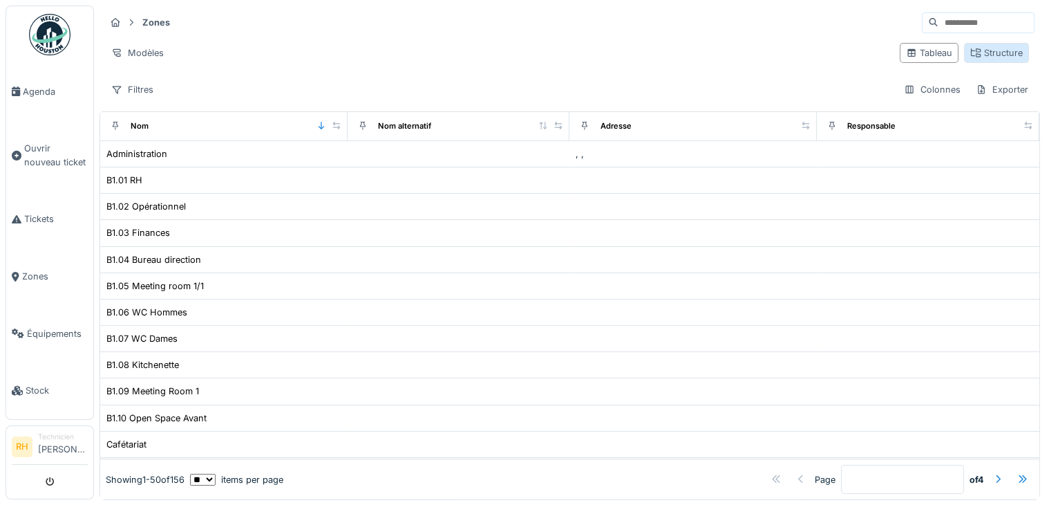
click at [970, 45] on div "Structure" at bounding box center [996, 53] width 65 height 20
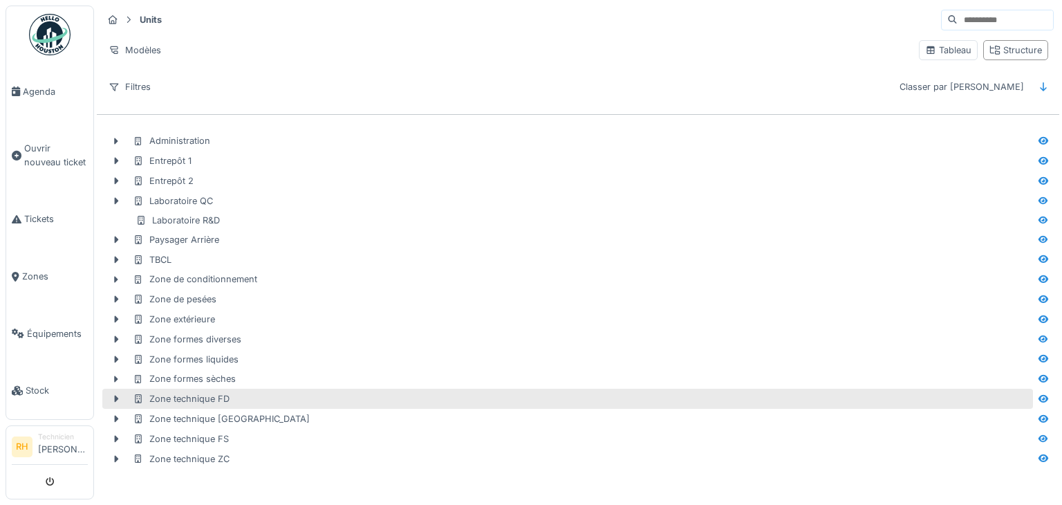
click at [308, 395] on div "Zone technique FD" at bounding box center [581, 398] width 897 height 13
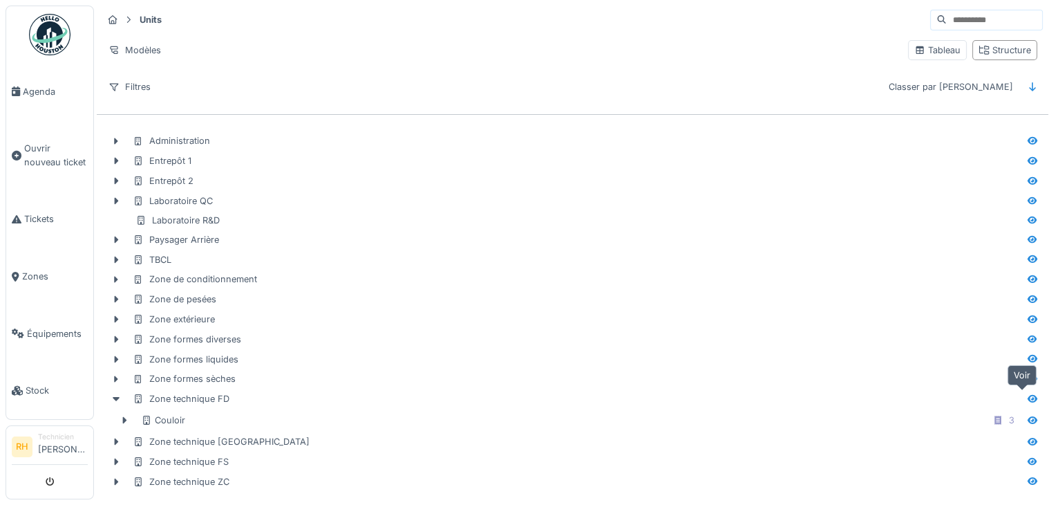
click at [1028, 399] on icon at bounding box center [1033, 399] width 10 height 8
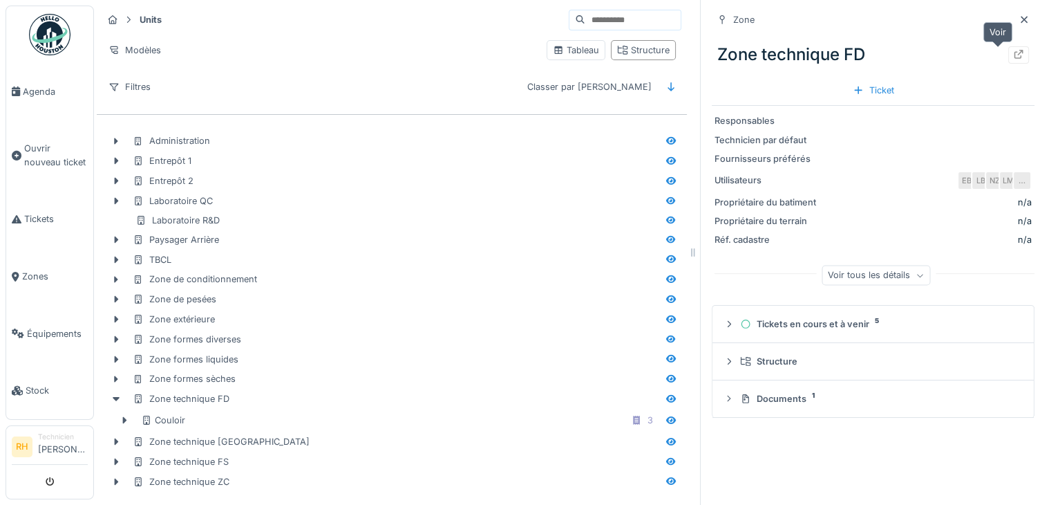
click at [1013, 55] on icon at bounding box center [1018, 54] width 11 height 9
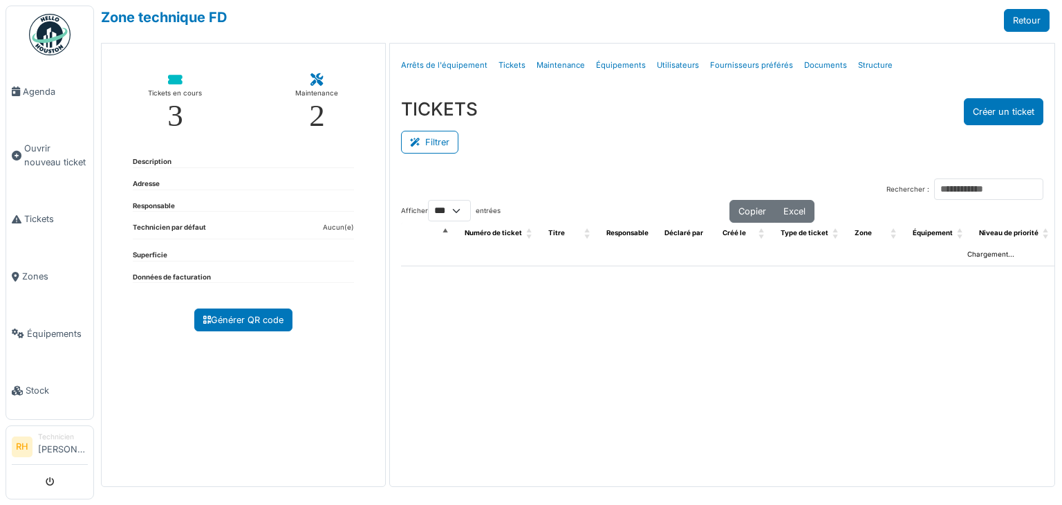
select select "***"
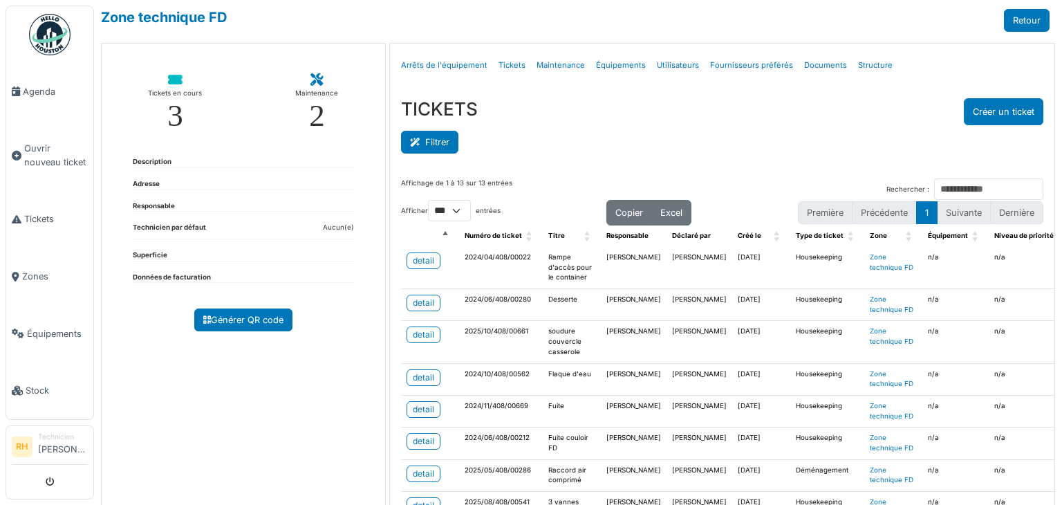
drag, startPoint x: 441, startPoint y: 134, endPoint x: 433, endPoint y: 144, distance: 13.3
click at [440, 134] on button "Filtrer" at bounding box center [429, 142] width 57 height 23
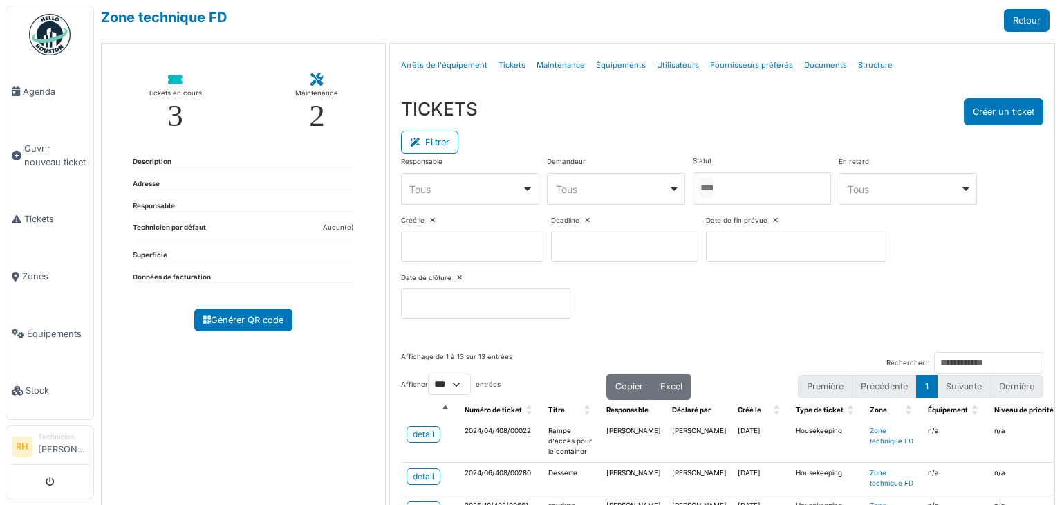
drag, startPoint x: 748, startPoint y: 189, endPoint x: 720, endPoint y: 210, distance: 34.6
click at [735, 194] on div at bounding box center [762, 188] width 138 height 32
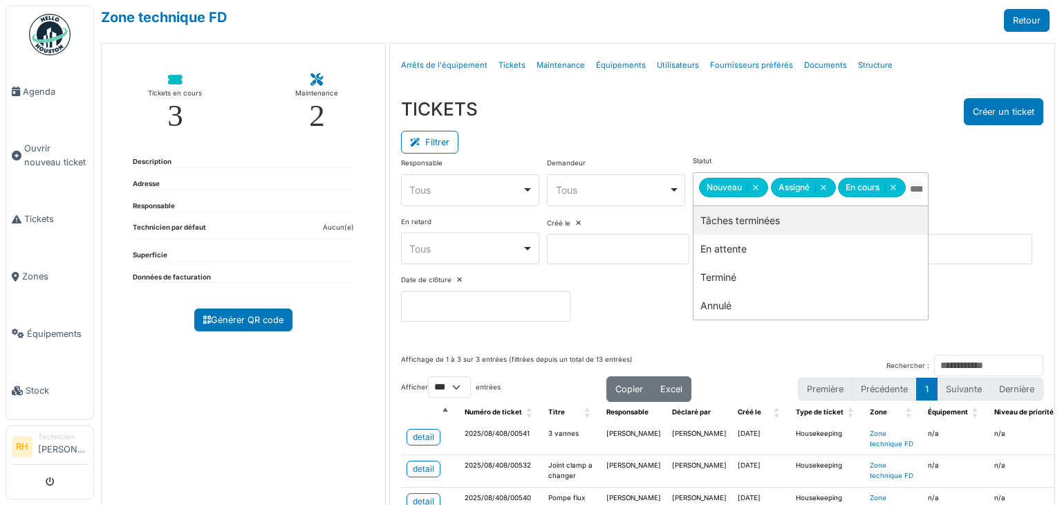
click at [733, 126] on div "Filtrer" at bounding box center [722, 140] width 642 height 31
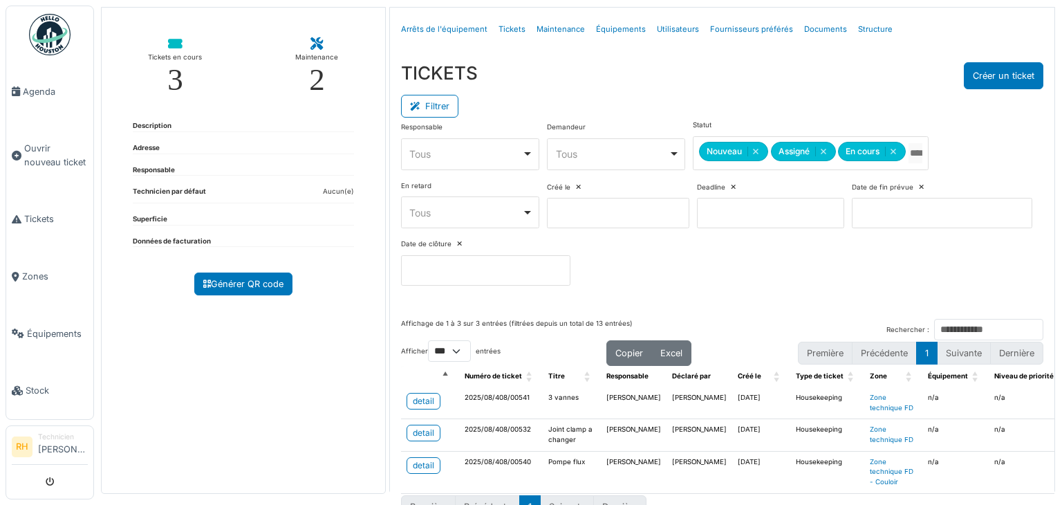
scroll to position [69, 0]
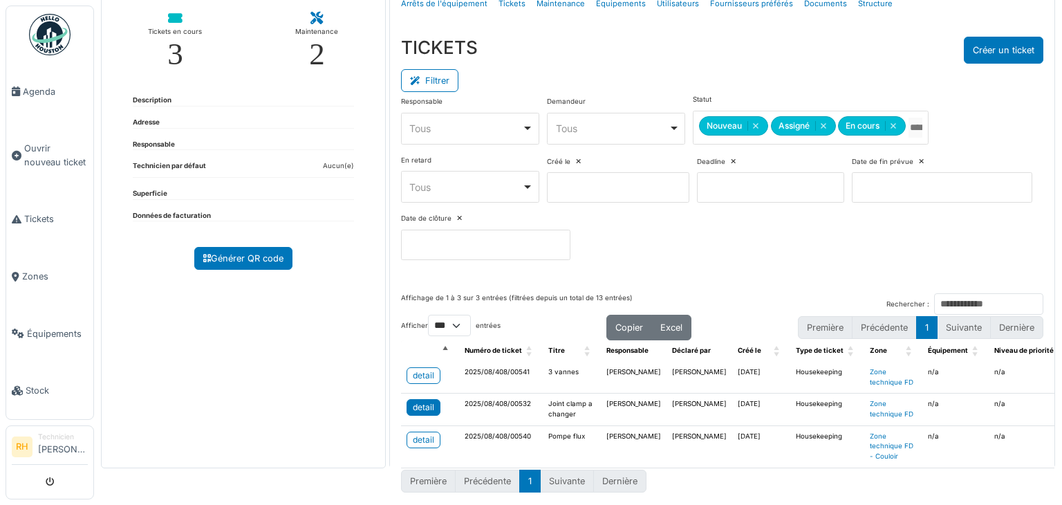
click at [426, 401] on div "detail" at bounding box center [423, 407] width 21 height 12
click at [359, 432] on div "Tickets en cours 3 Maintenance 2 Description Adresse Responsable Technicien par…" at bounding box center [243, 224] width 285 height 487
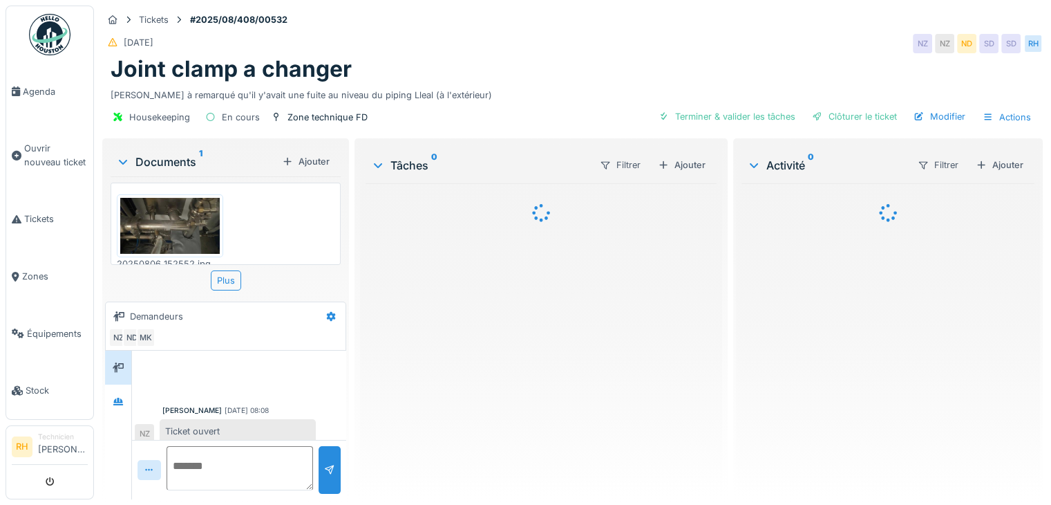
scroll to position [97, 0]
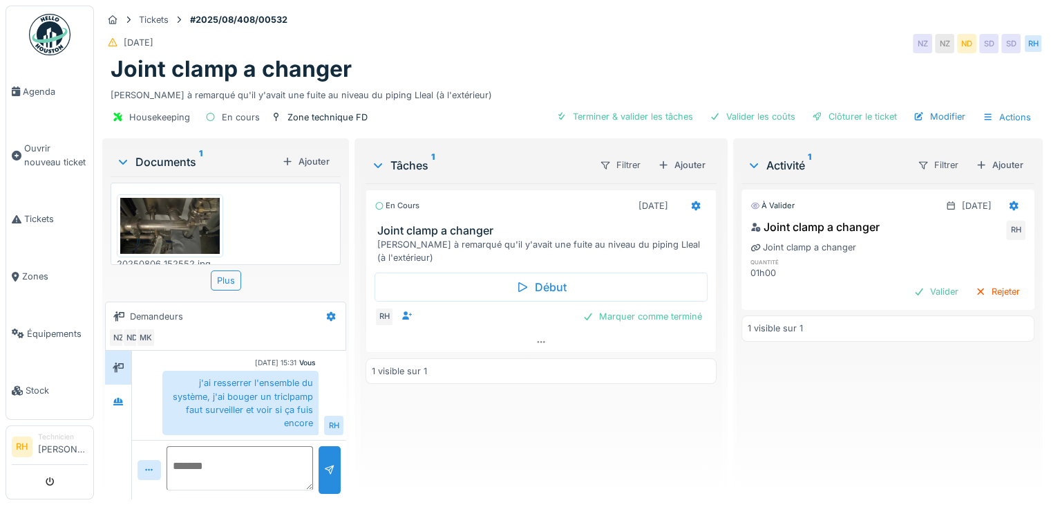
click at [449, 442] on div "En cours [DATE] Joint clamp a changer [PERSON_NAME] à remarqué qu'il y'avait un…" at bounding box center [541, 335] width 351 height 305
click at [626, 442] on div "En cours [DATE] Joint clamp a changer [PERSON_NAME] à remarqué qu'il y'avait un…" at bounding box center [541, 335] width 351 height 305
click at [610, 56] on div "Joint clamp a changer" at bounding box center [573, 69] width 924 height 26
